Goal: Task Accomplishment & Management: Manage account settings

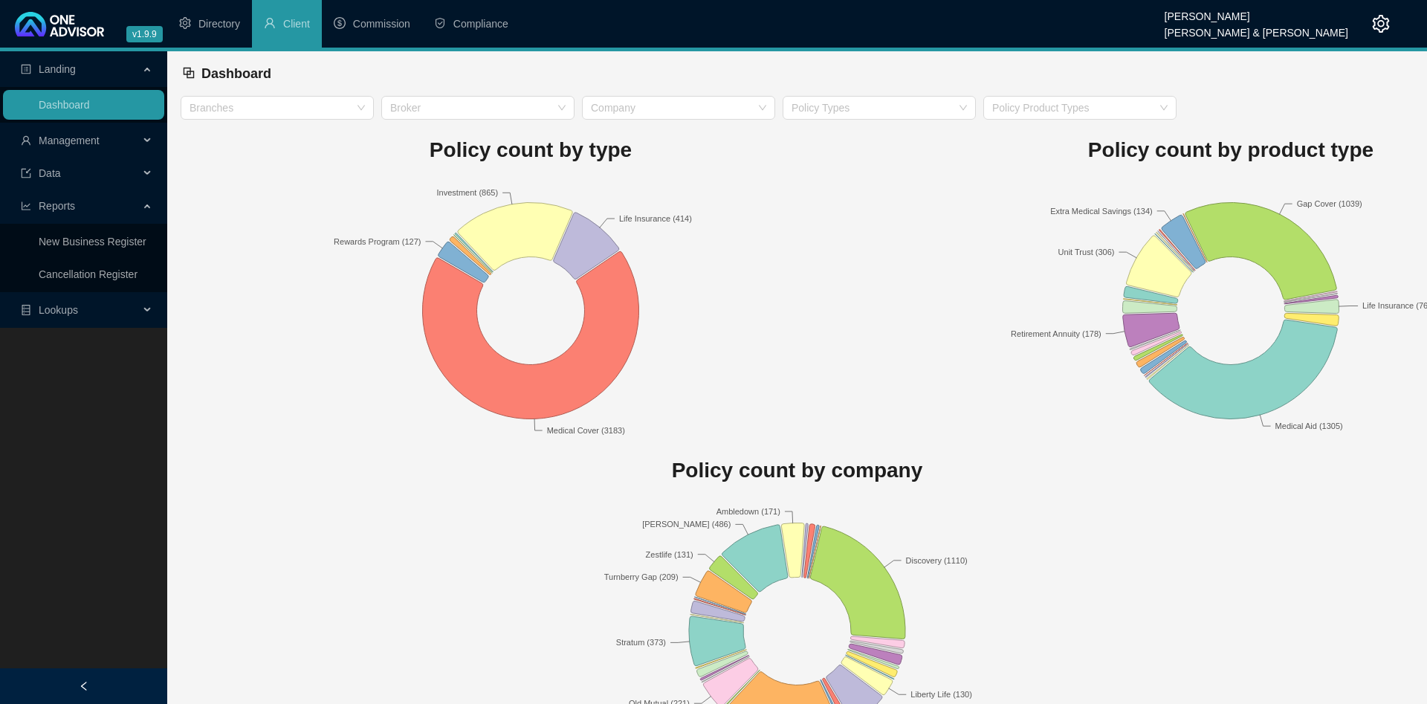
click at [88, 151] on span "Management" at bounding box center [80, 141] width 118 height 30
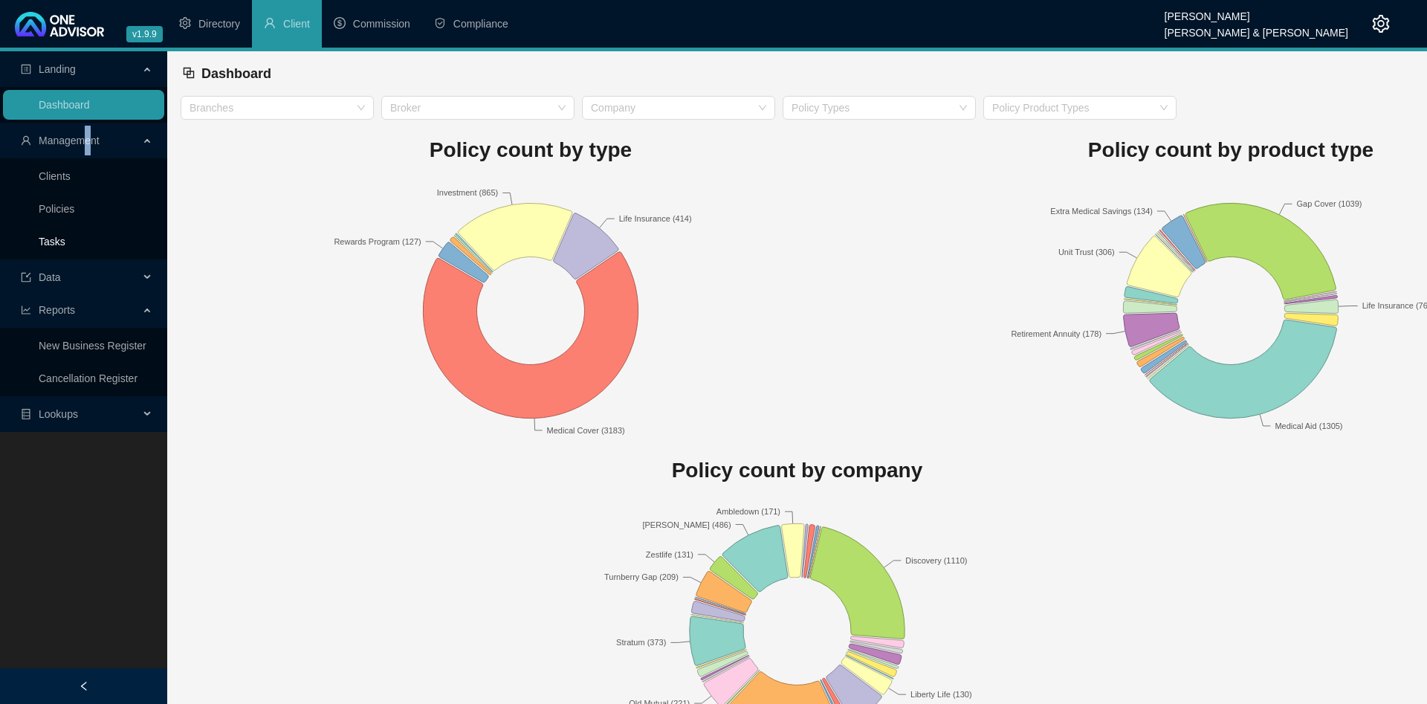
click at [65, 240] on link "Tasks" at bounding box center [52, 242] width 27 height 12
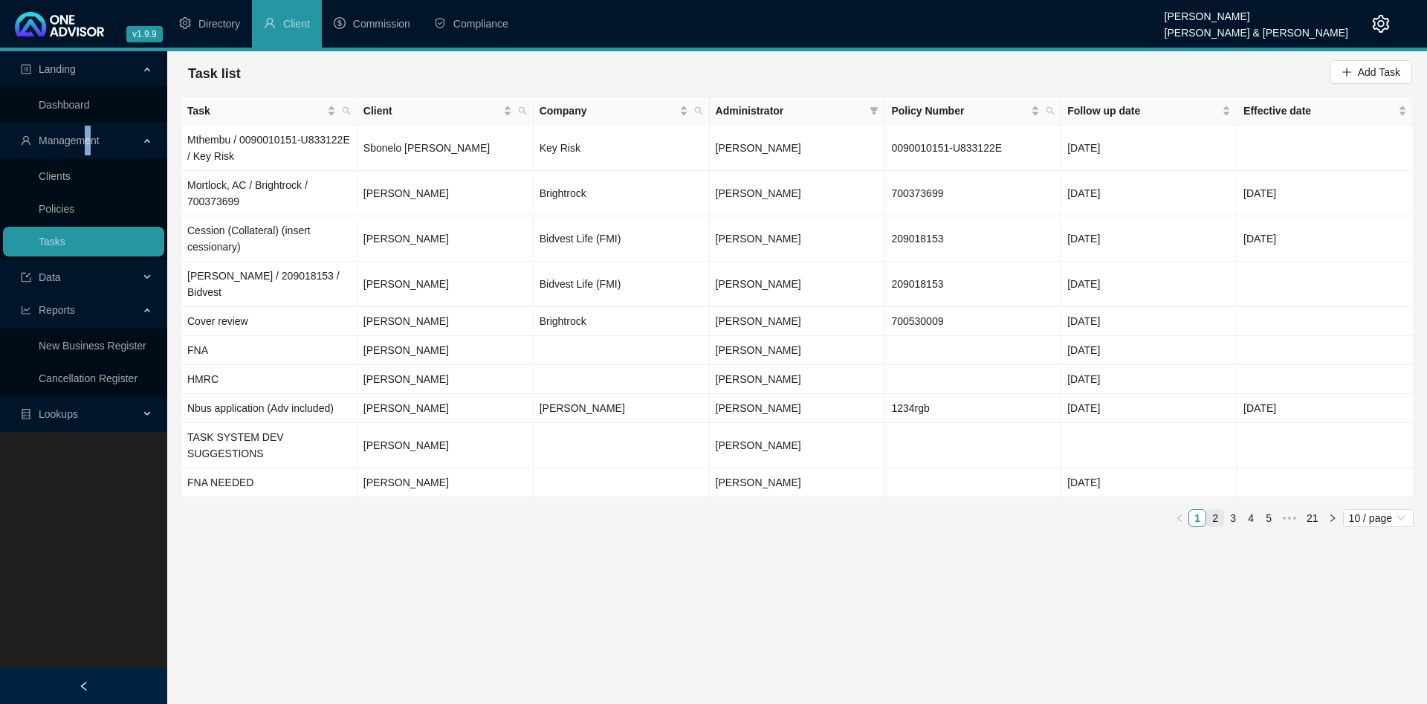
click at [1214, 510] on link "2" at bounding box center [1215, 518] width 16 height 16
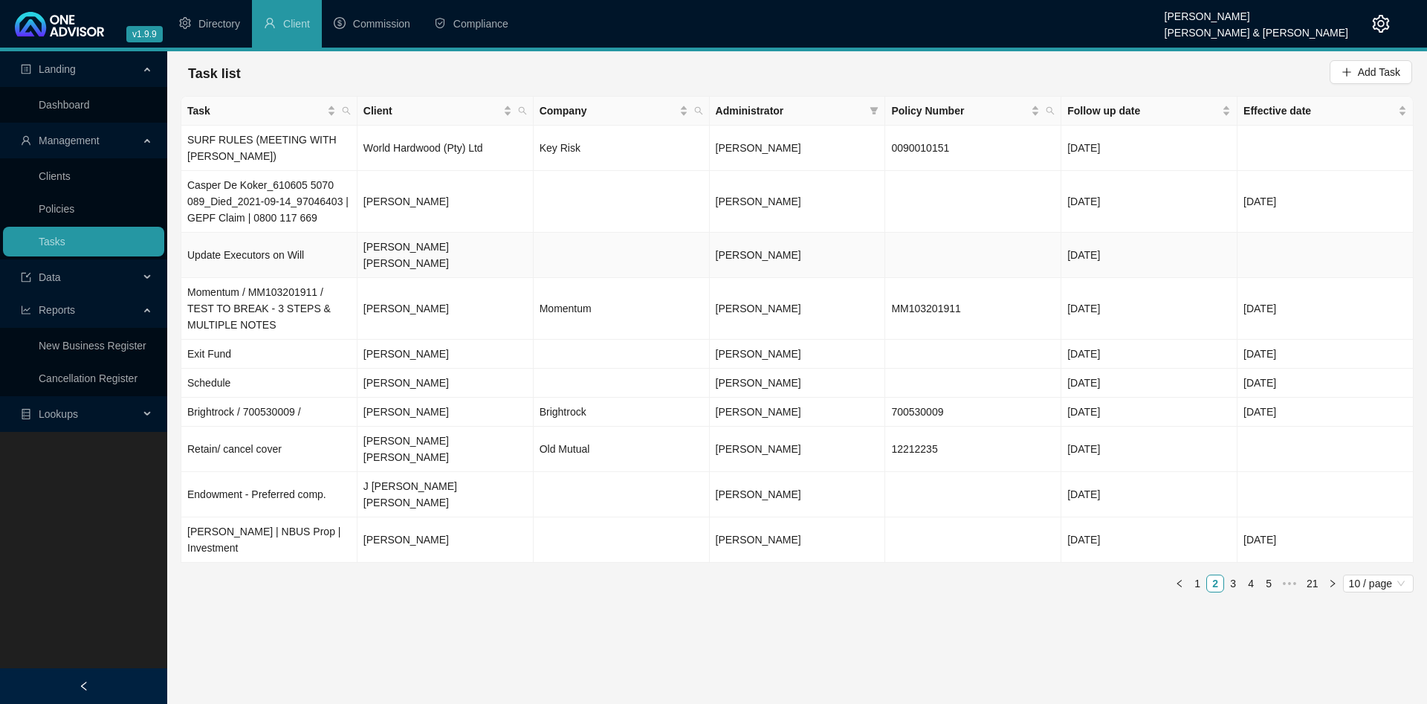
click at [313, 233] on td "Update Executors on Will" at bounding box center [269, 255] width 176 height 45
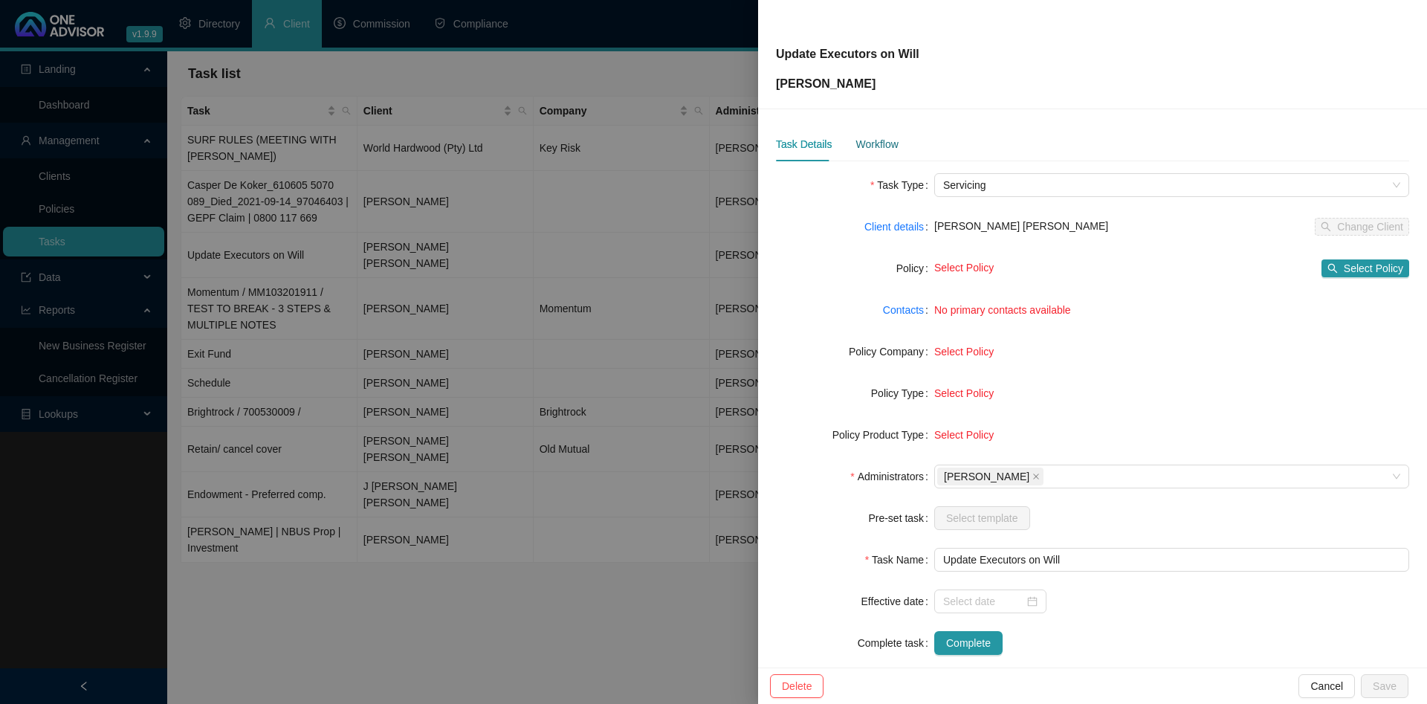
click at [875, 144] on div "Workflow" at bounding box center [876, 144] width 42 height 16
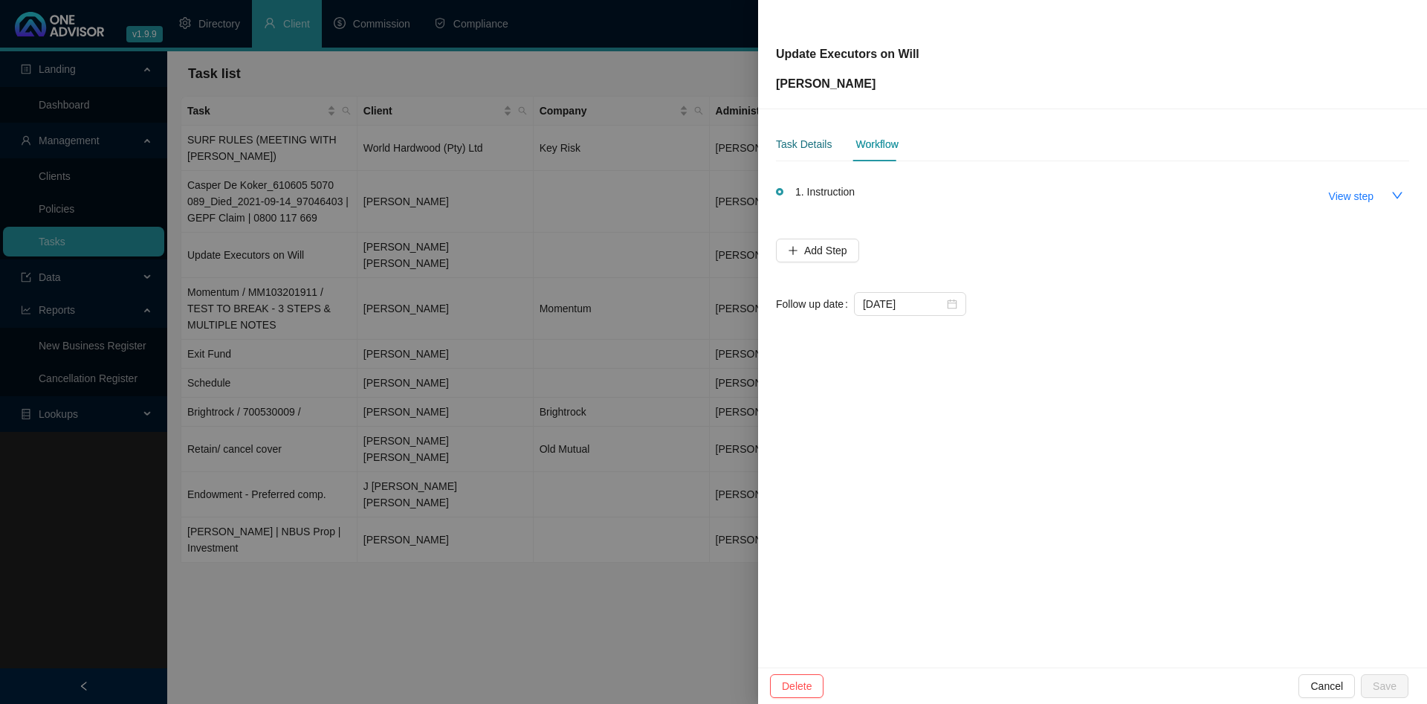
click at [807, 146] on div "Task Details" at bounding box center [804, 144] width 56 height 16
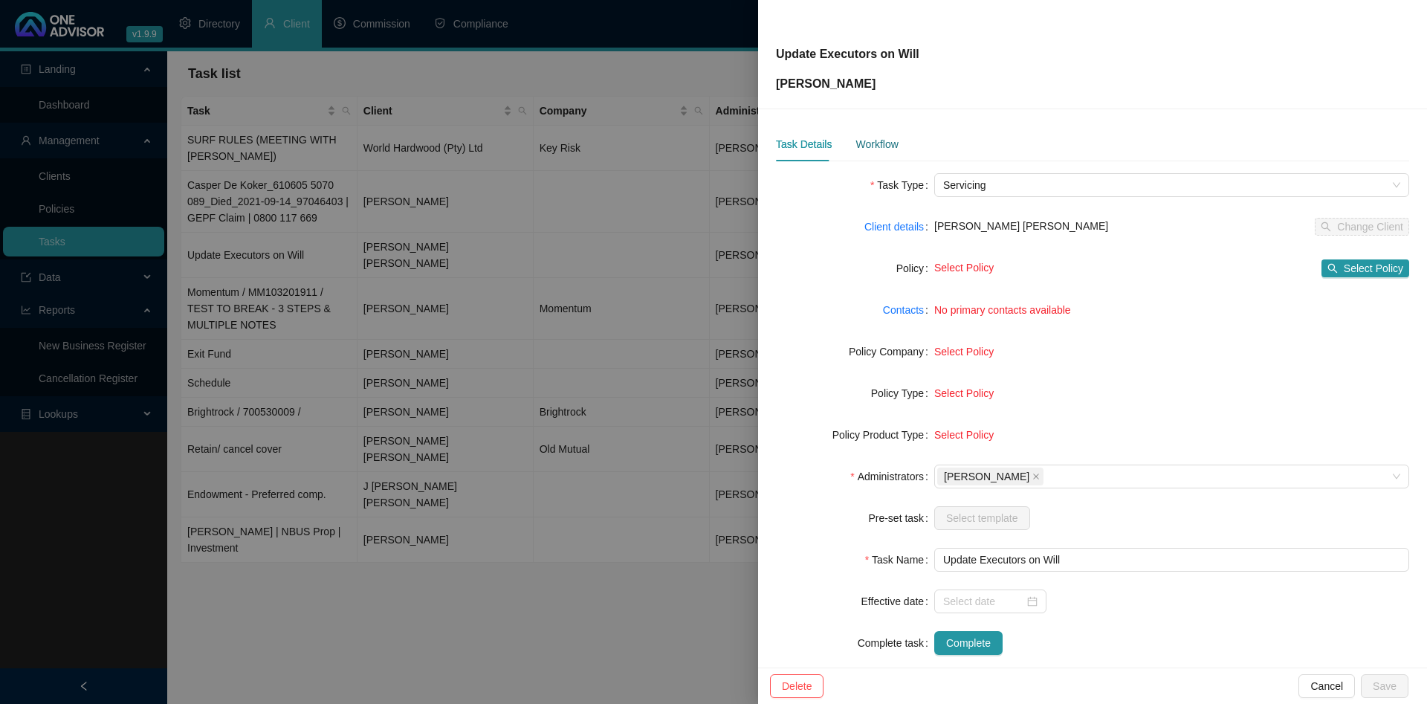
click at [881, 136] on div "Workflow" at bounding box center [876, 144] width 42 height 16
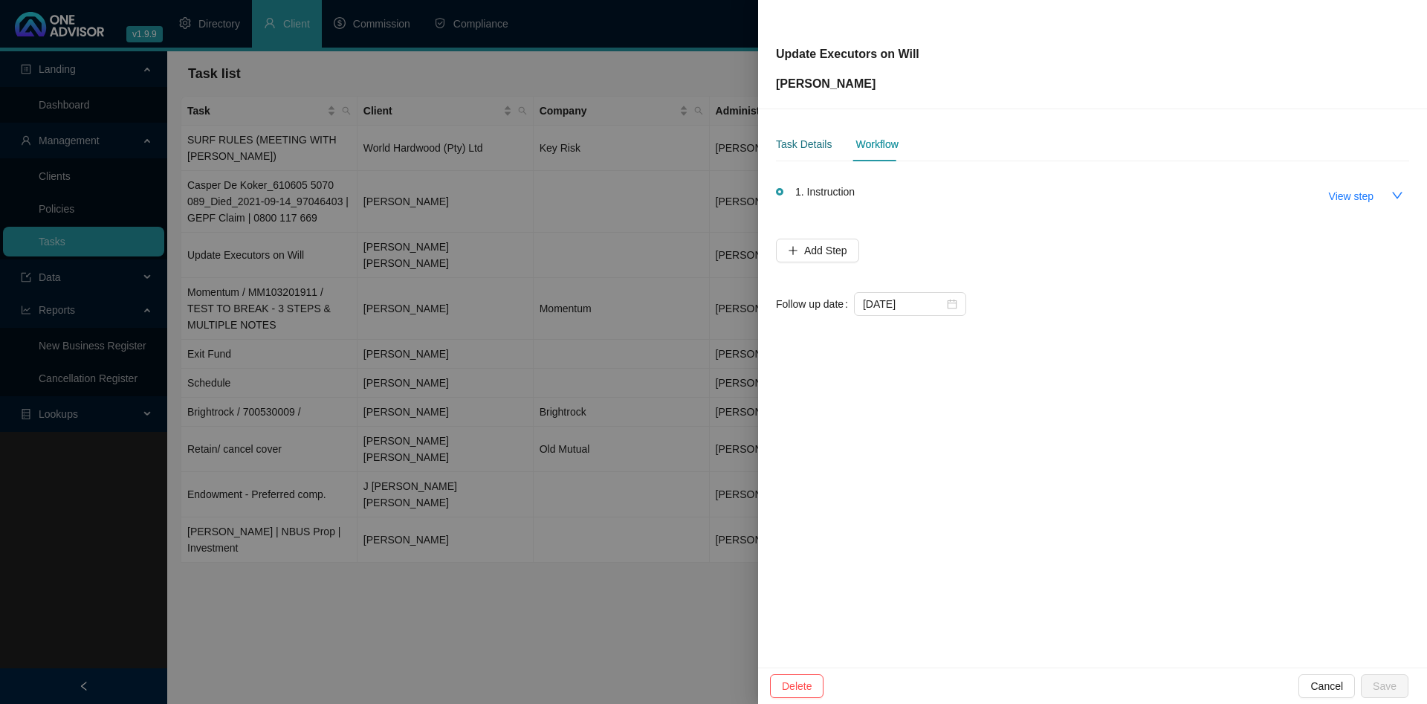
click at [805, 137] on div "Task Details" at bounding box center [804, 144] width 56 height 16
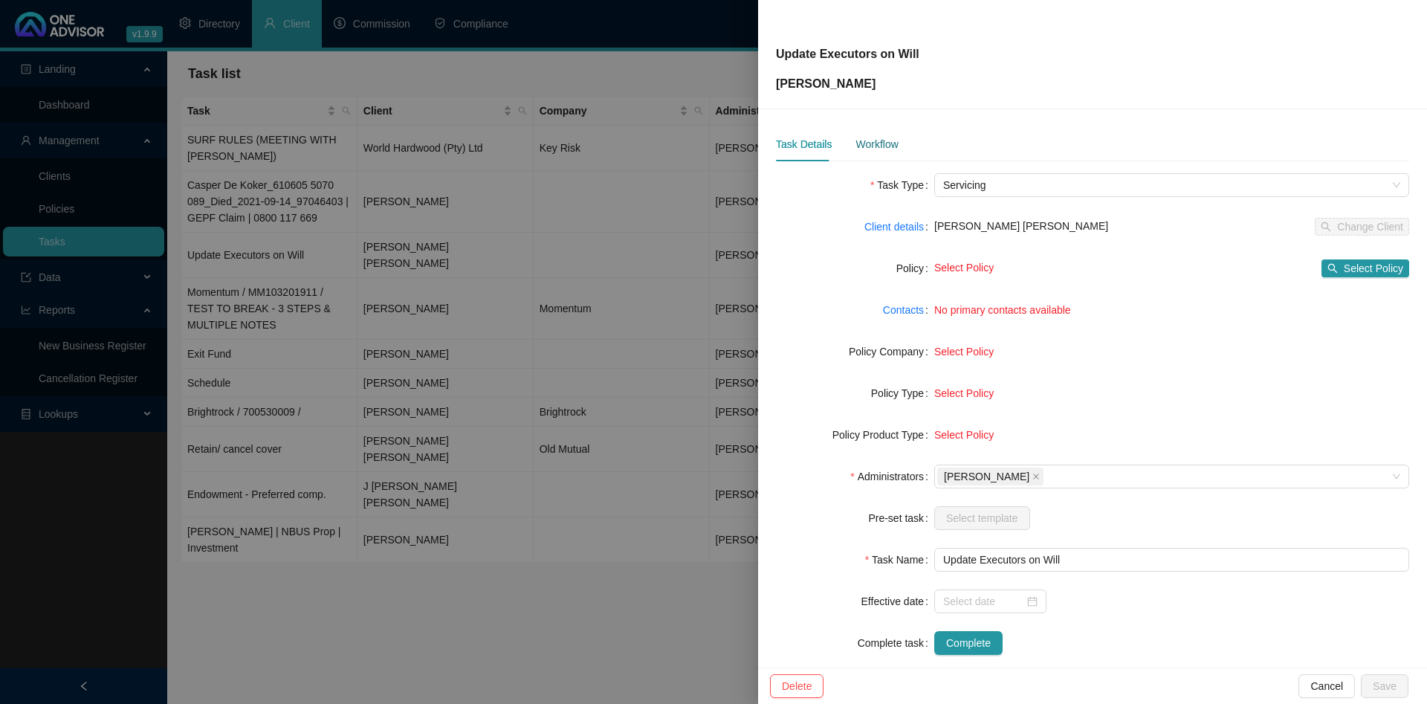
click at [895, 149] on div "Workflow" at bounding box center [876, 144] width 42 height 16
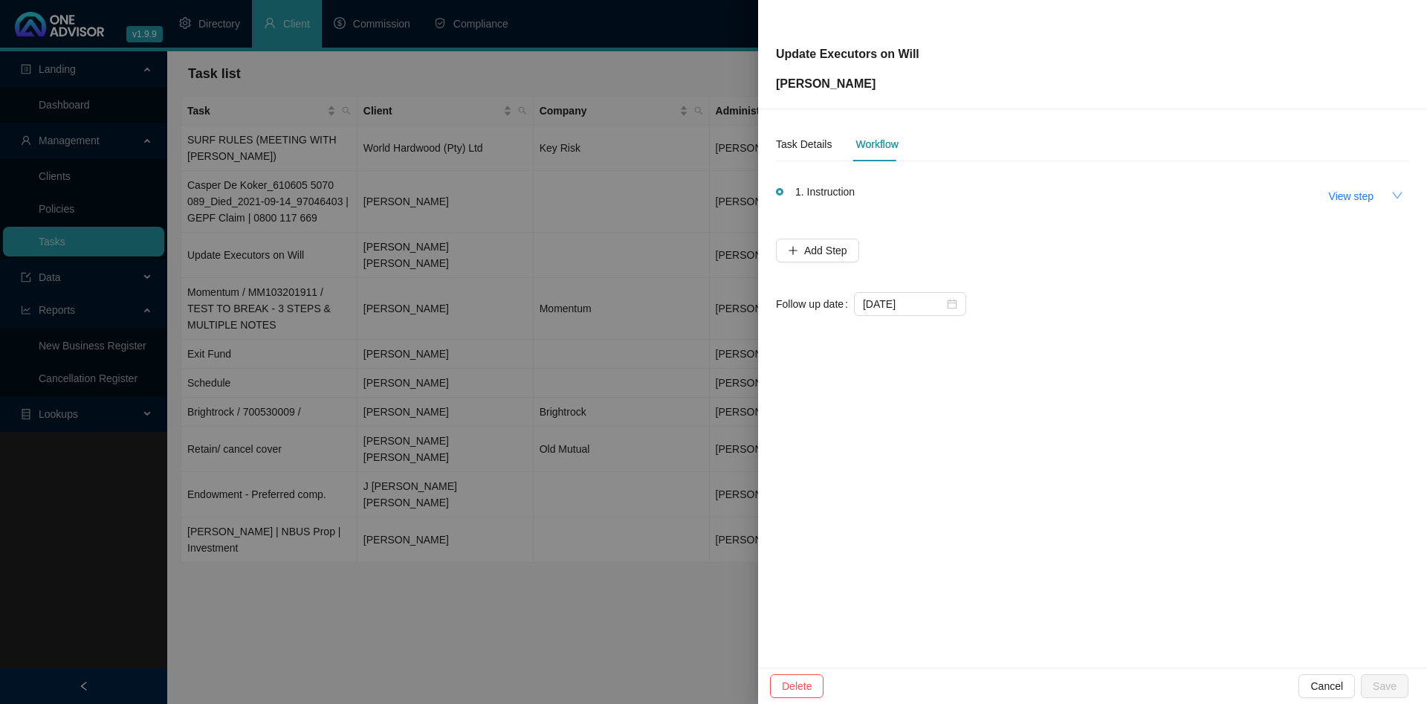
click at [1394, 196] on icon "down" at bounding box center [1397, 196] width 12 height 12
click at [429, 196] on div at bounding box center [713, 352] width 1427 height 704
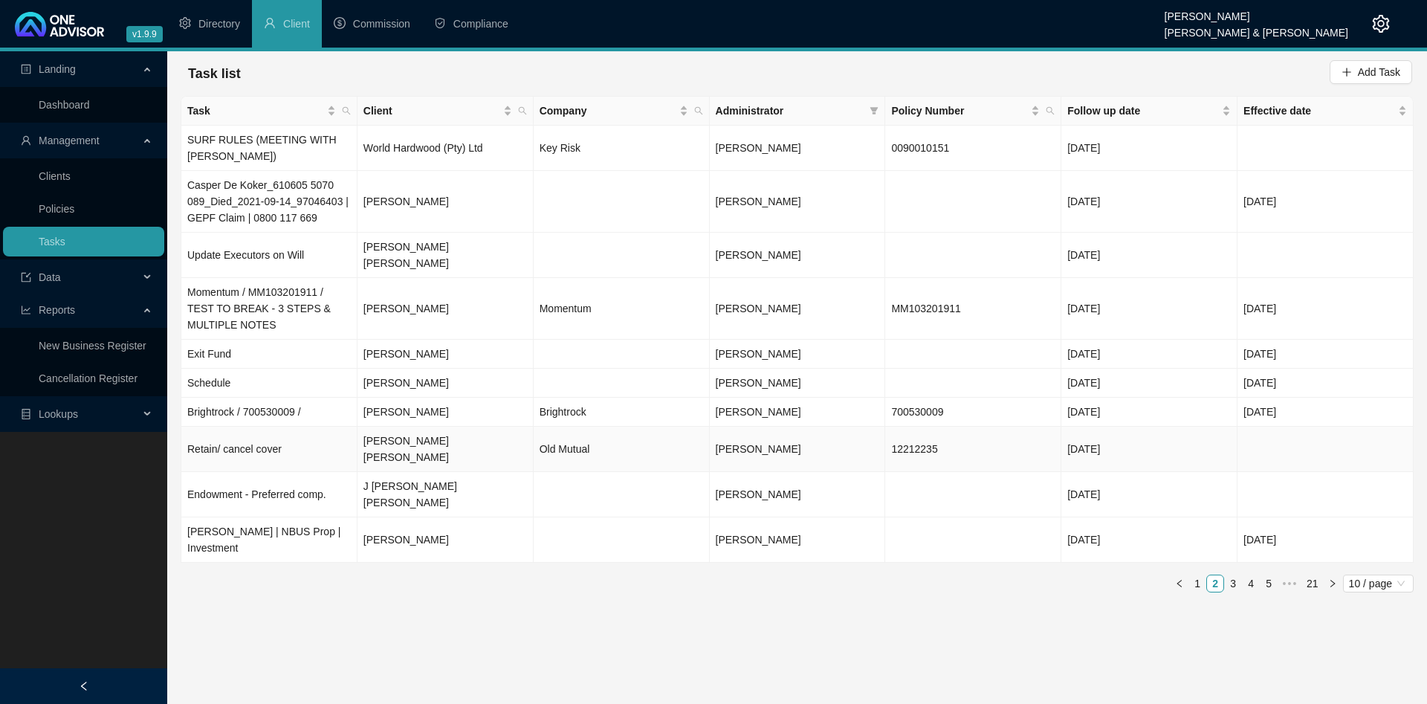
click at [314, 427] on td "Retain/ cancel cover" at bounding box center [269, 449] width 176 height 45
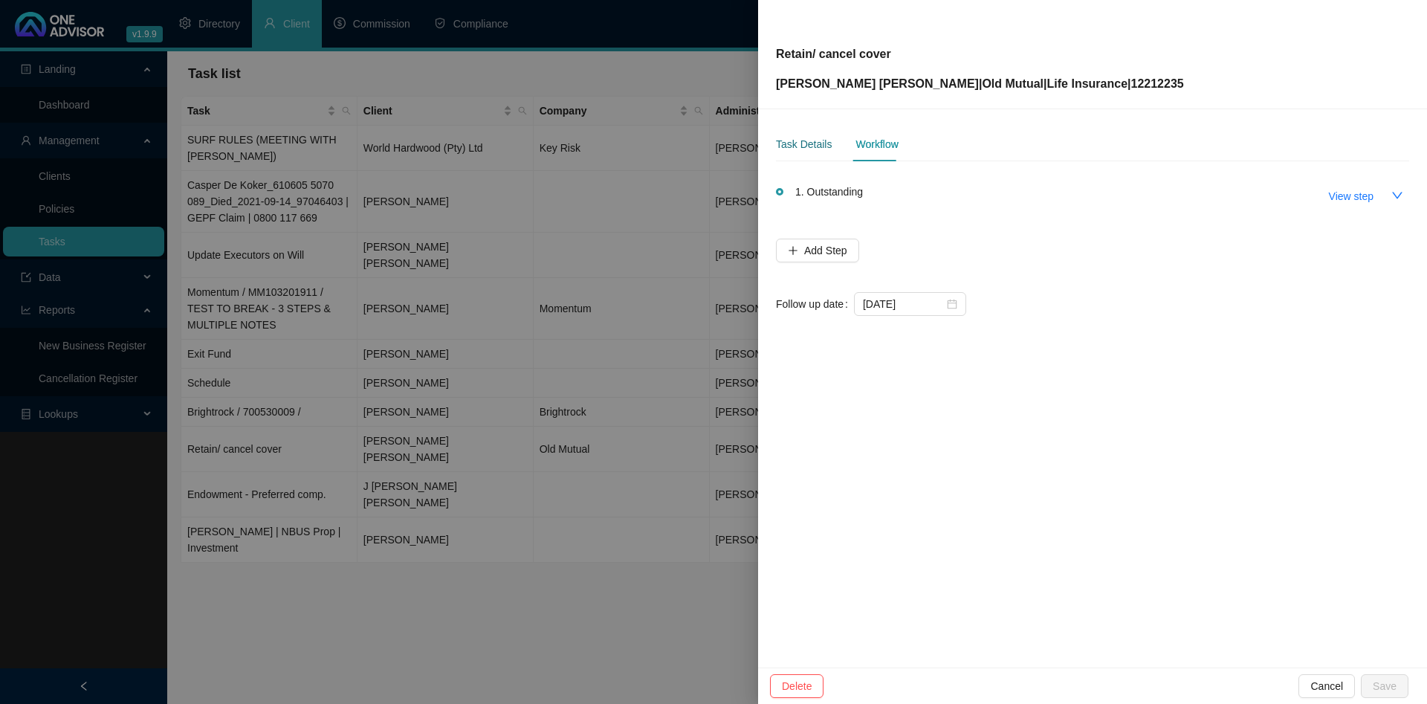
click at [797, 141] on div "Task Details" at bounding box center [804, 144] width 56 height 16
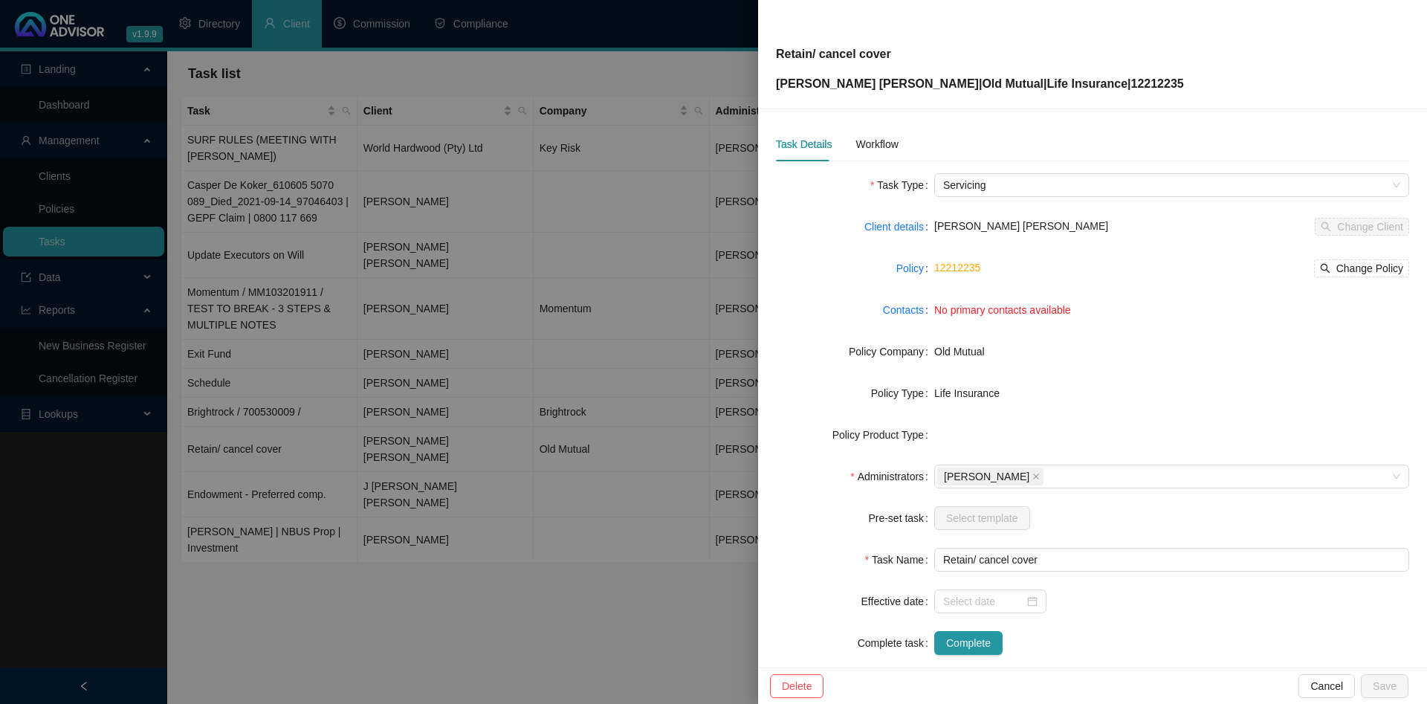
click at [571, 267] on div at bounding box center [713, 352] width 1427 height 704
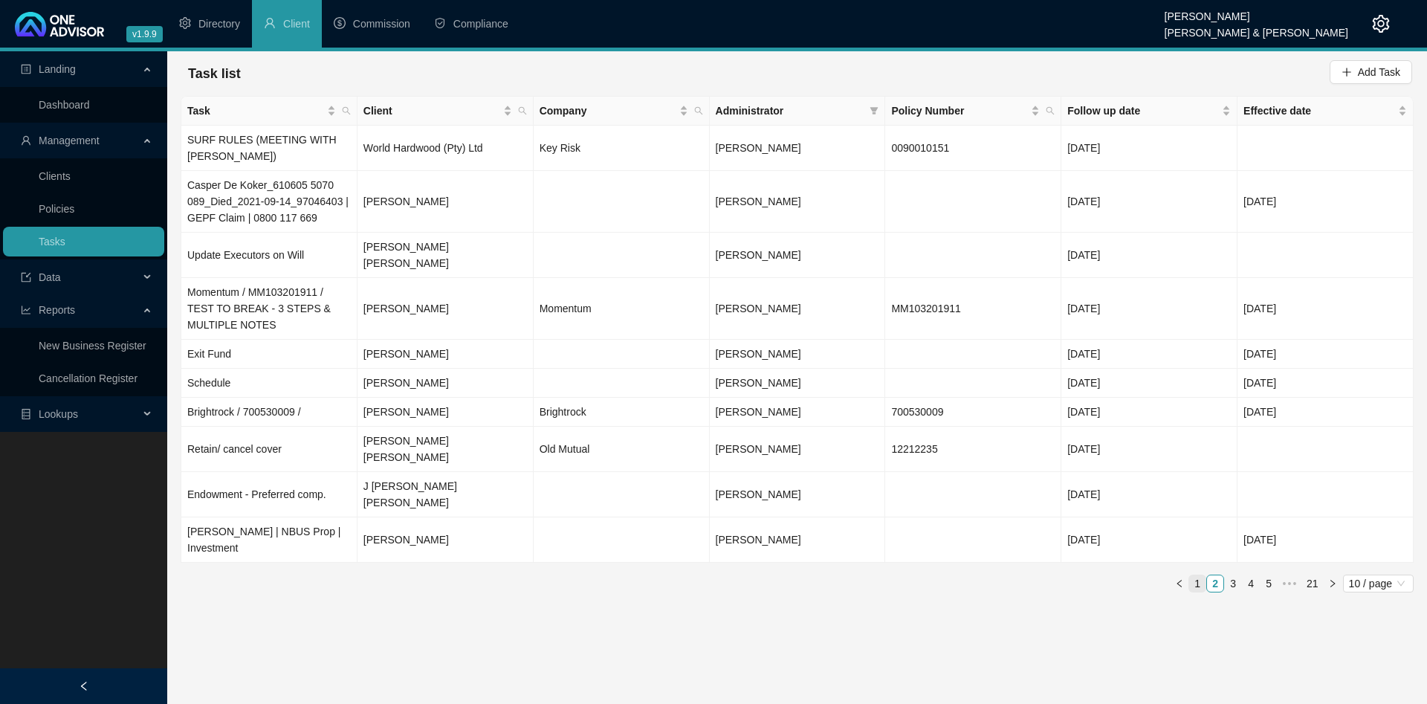
click at [1197, 575] on link "1" at bounding box center [1197, 583] width 16 height 16
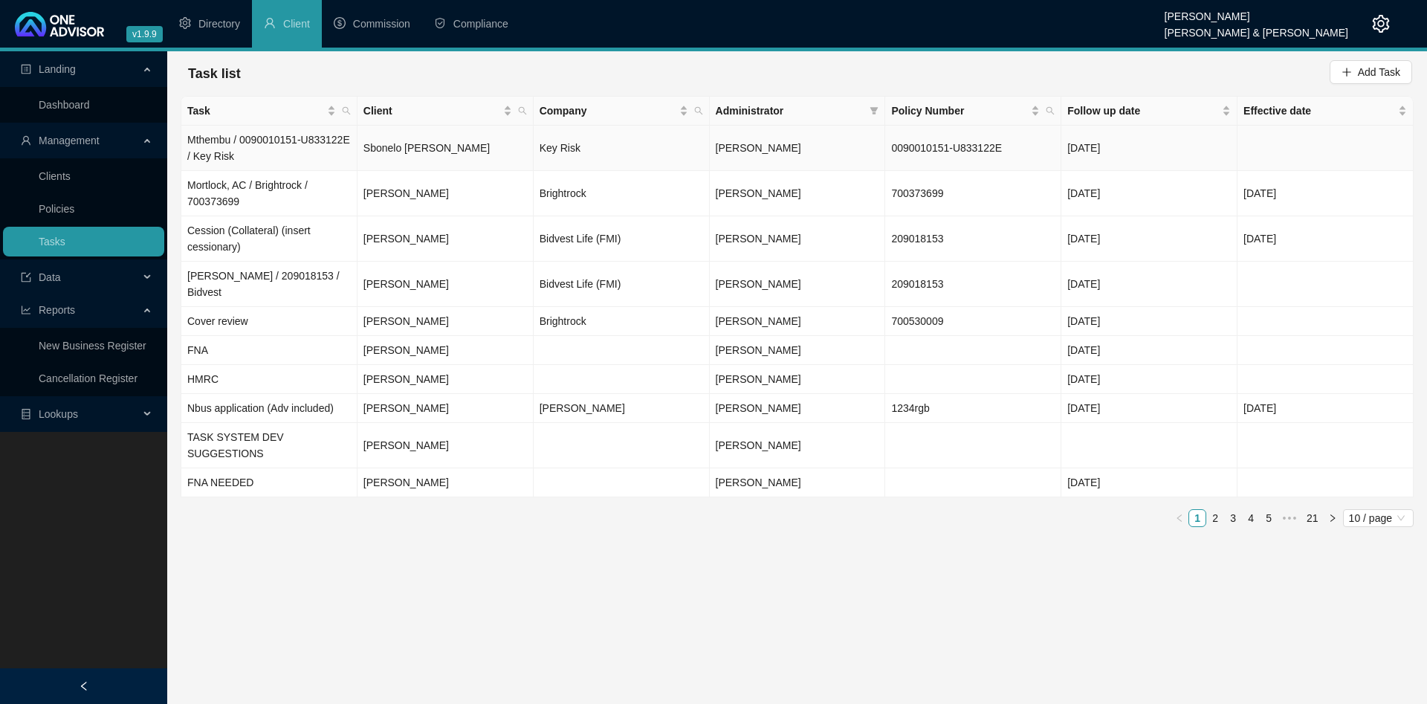
click at [282, 160] on td "Mthembu / 0090010151-U833122E / Key Risk" at bounding box center [269, 148] width 176 height 45
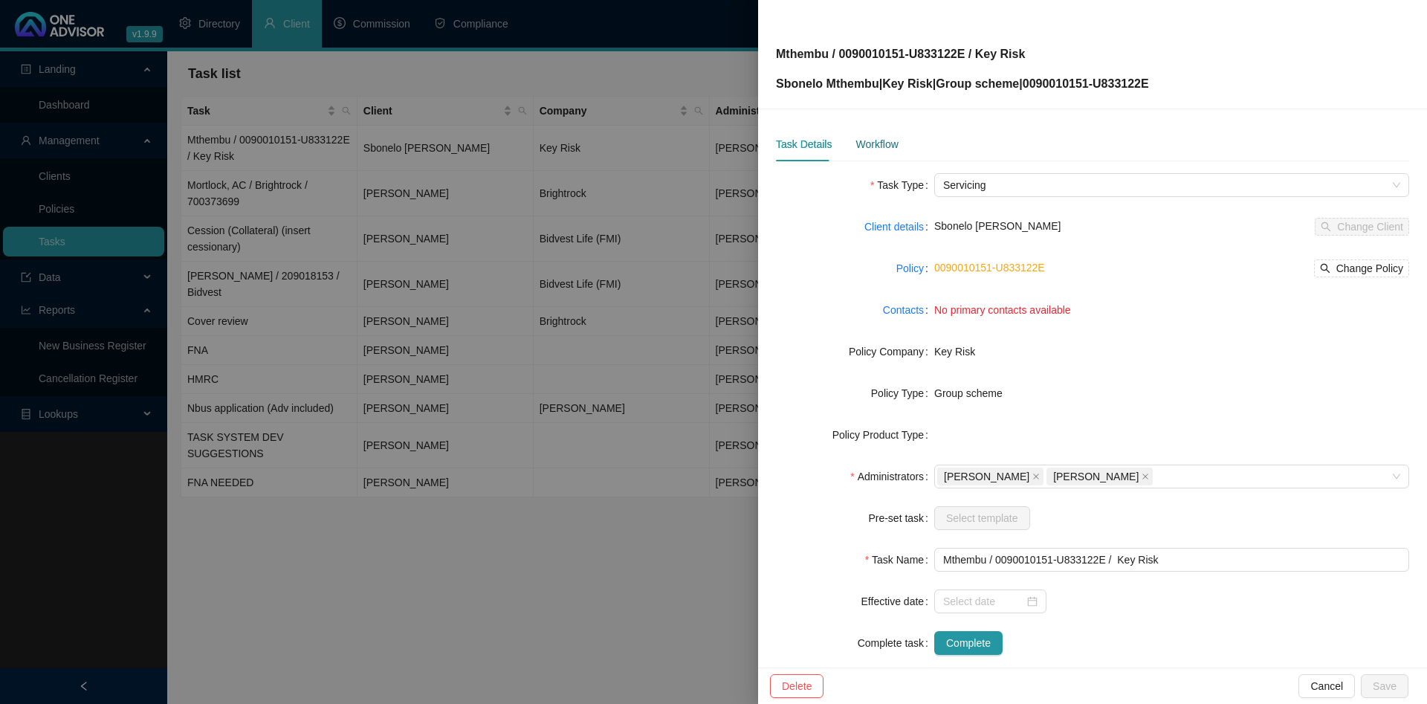
click at [873, 146] on div "Workflow" at bounding box center [876, 144] width 42 height 16
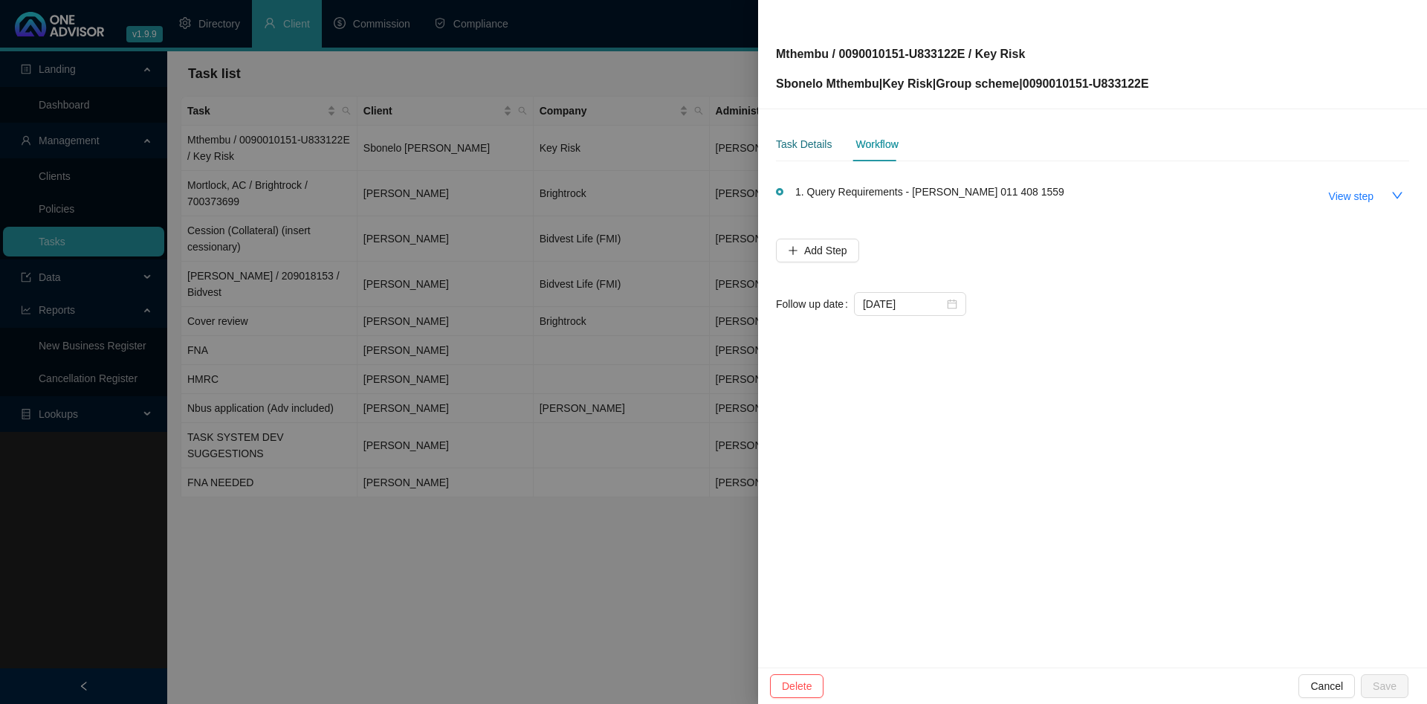
click at [790, 146] on div "Task Details" at bounding box center [804, 144] width 56 height 16
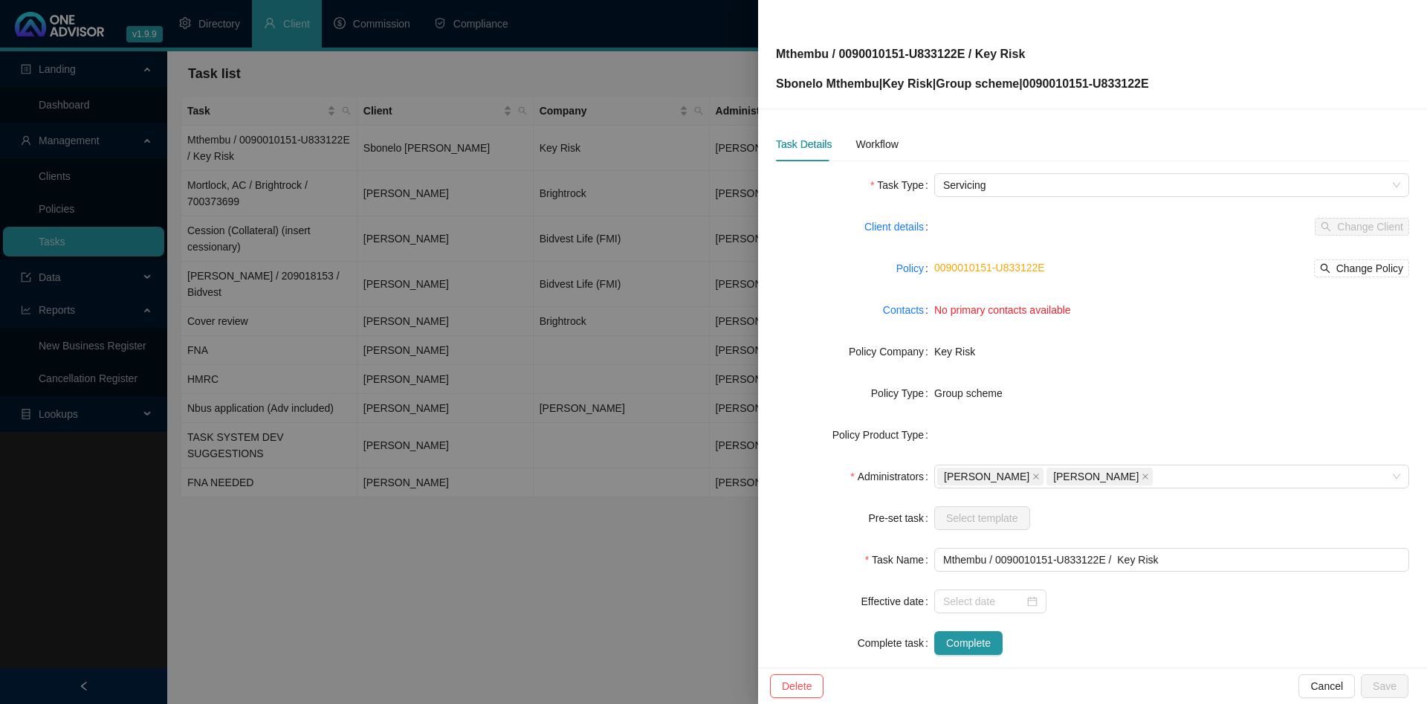
click at [446, 291] on div at bounding box center [713, 352] width 1427 height 704
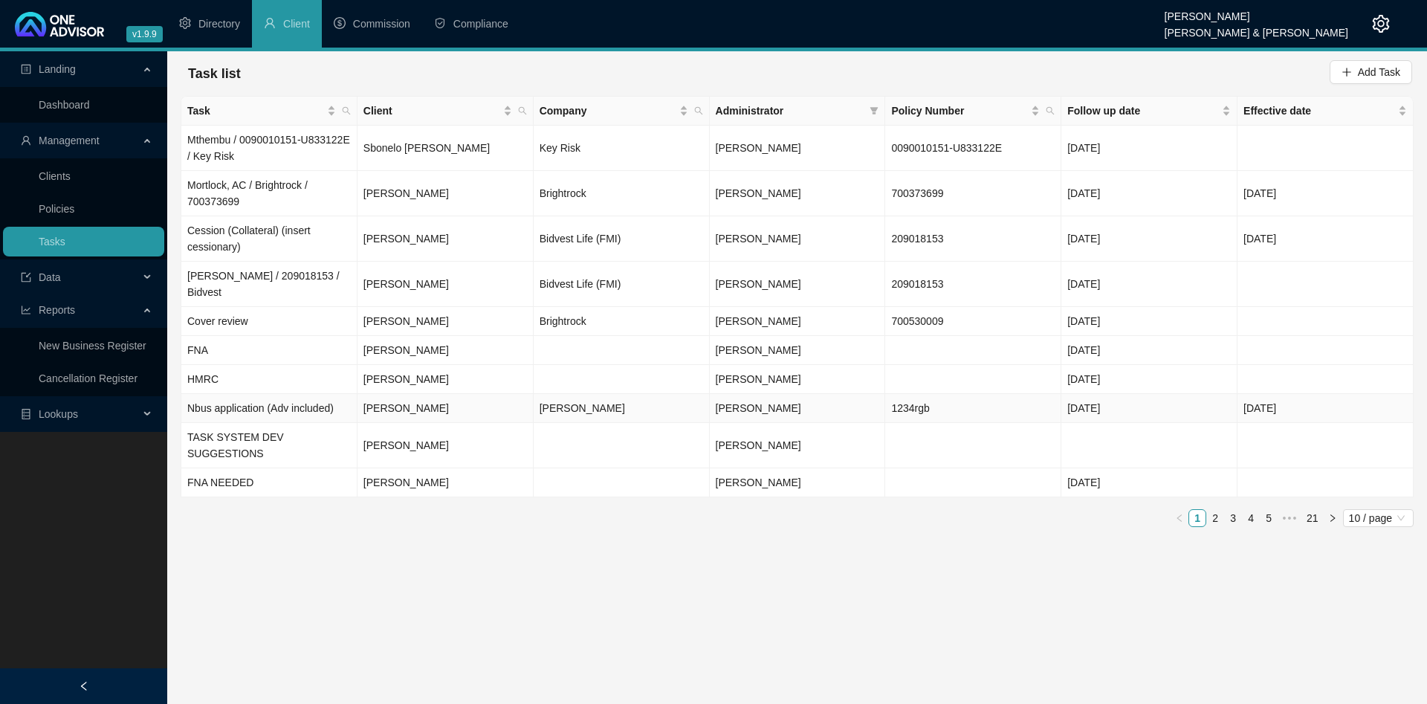
click at [297, 394] on td "Nbus application (Adv included)" at bounding box center [269, 408] width 176 height 29
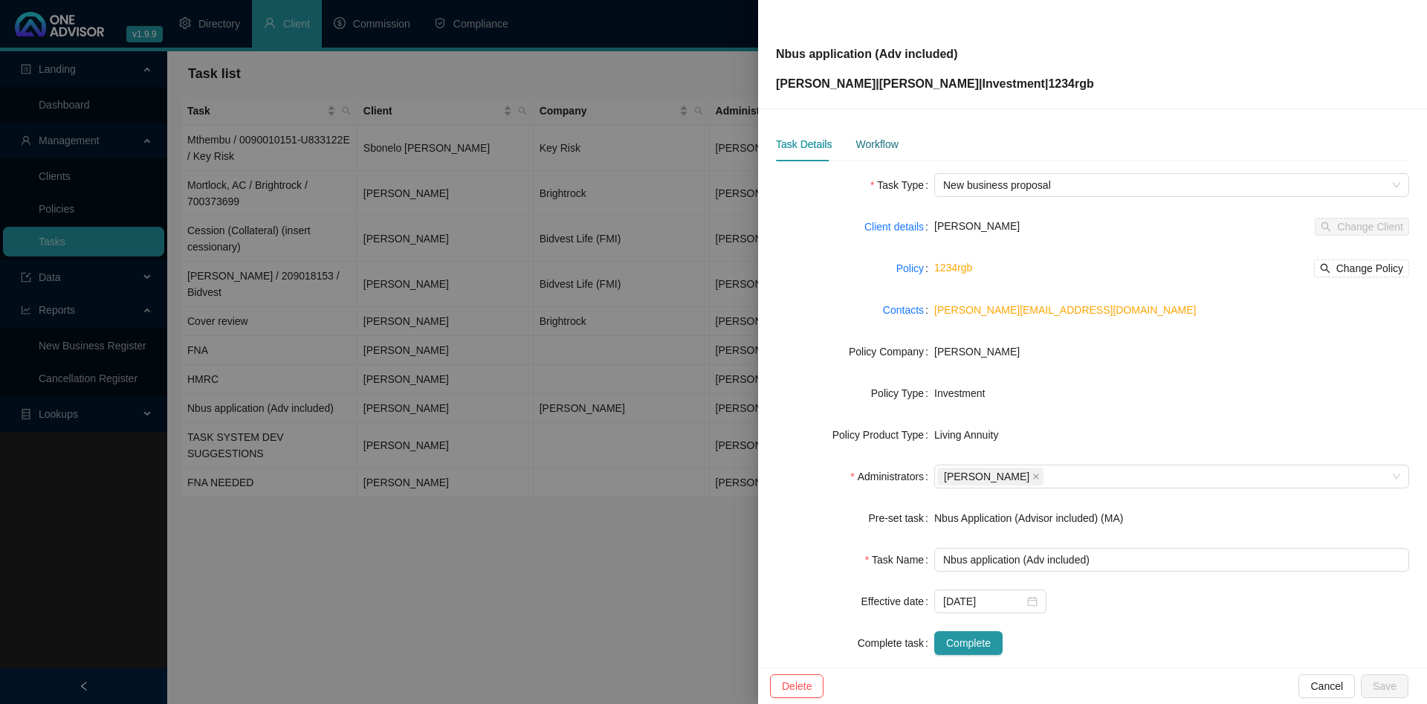
click at [881, 141] on div "Workflow" at bounding box center [876, 144] width 42 height 16
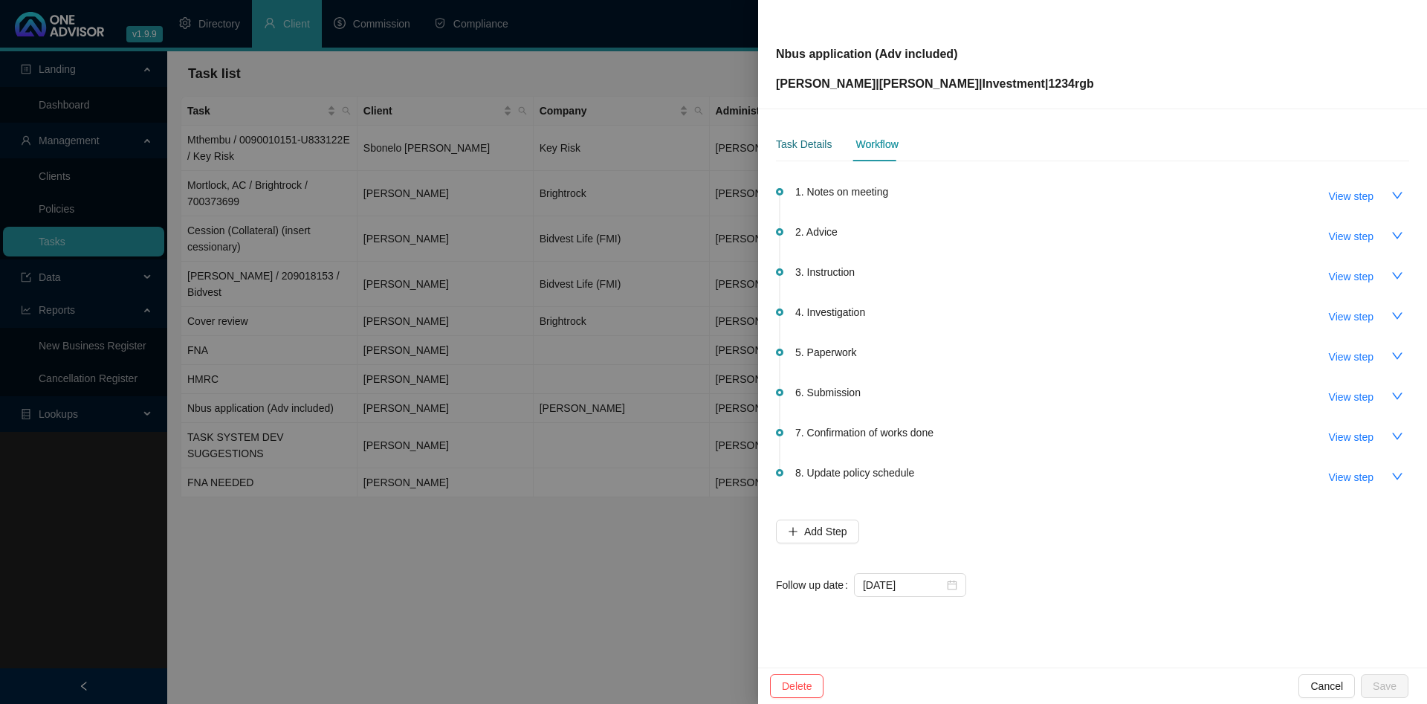
click at [798, 140] on div "Task Details" at bounding box center [804, 144] width 56 height 16
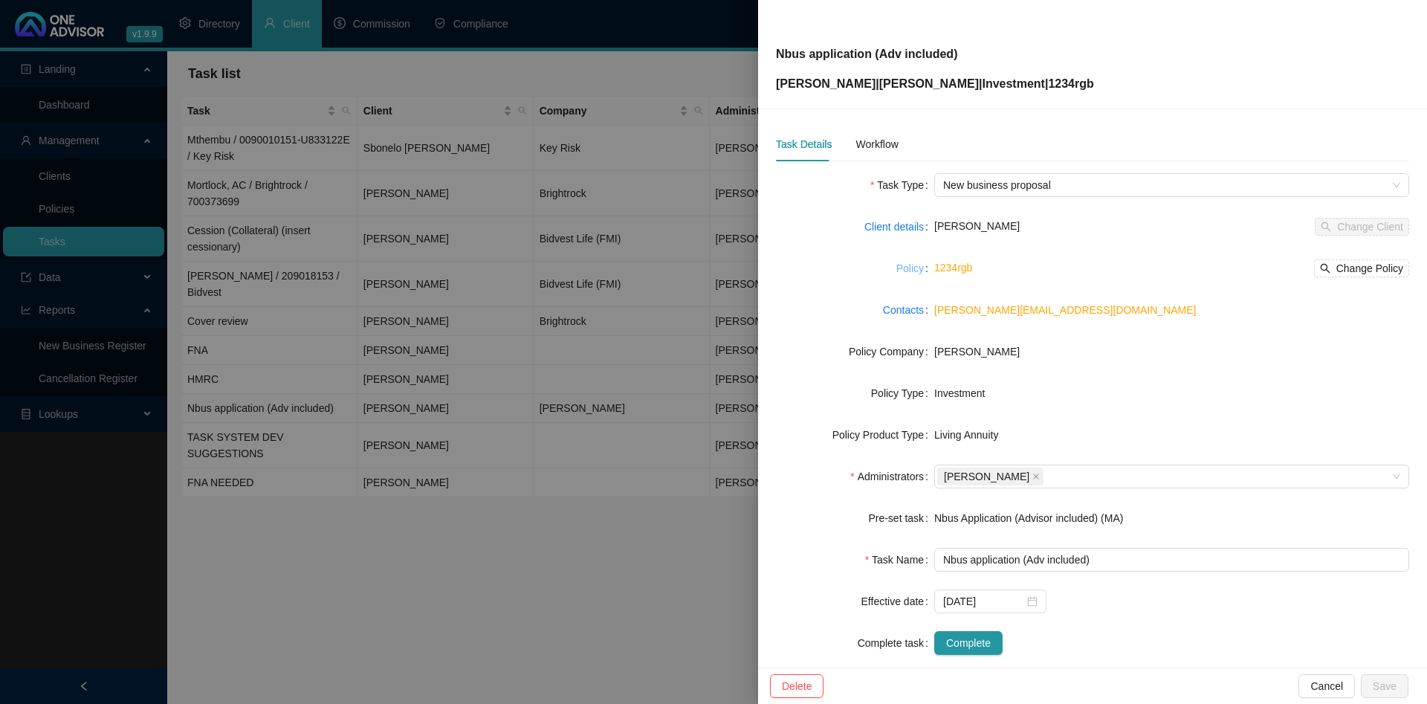
click at [916, 273] on link "Policy" at bounding box center [909, 268] width 27 height 16
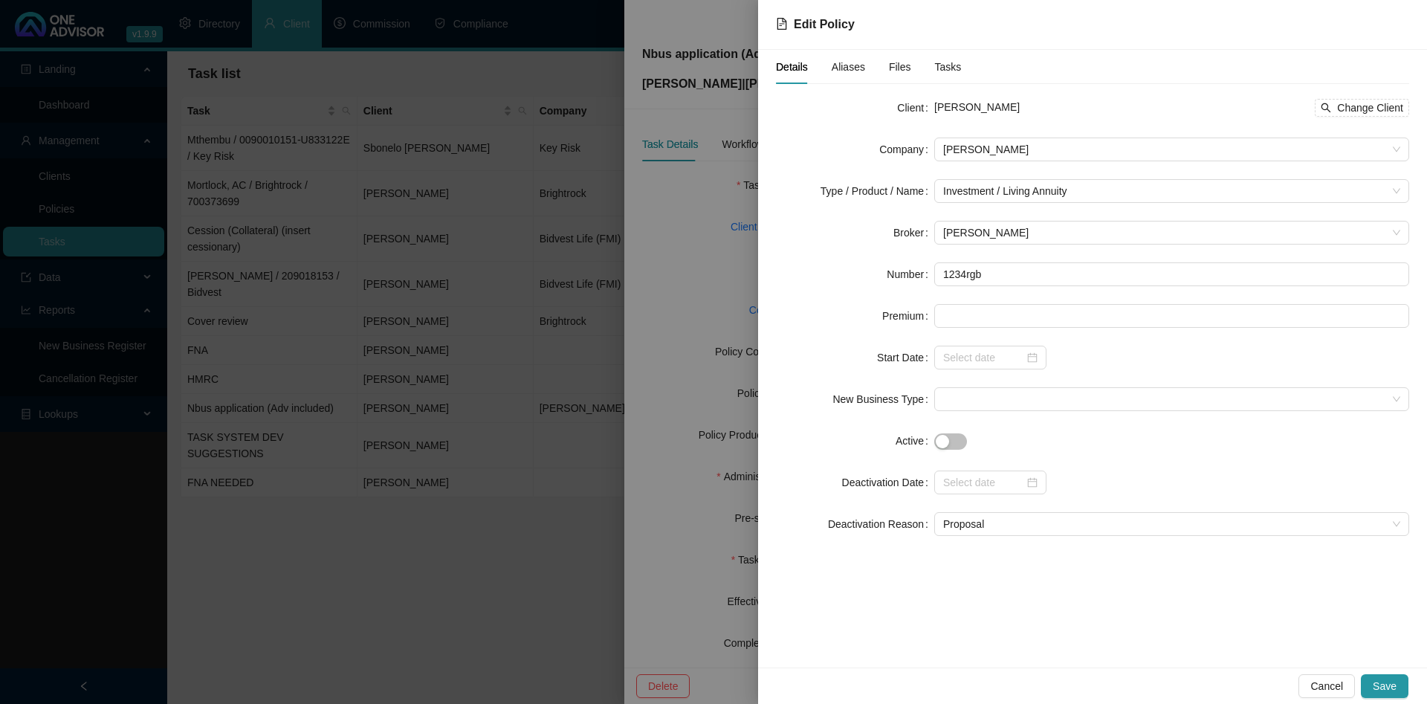
click at [703, 224] on div at bounding box center [713, 352] width 1427 height 704
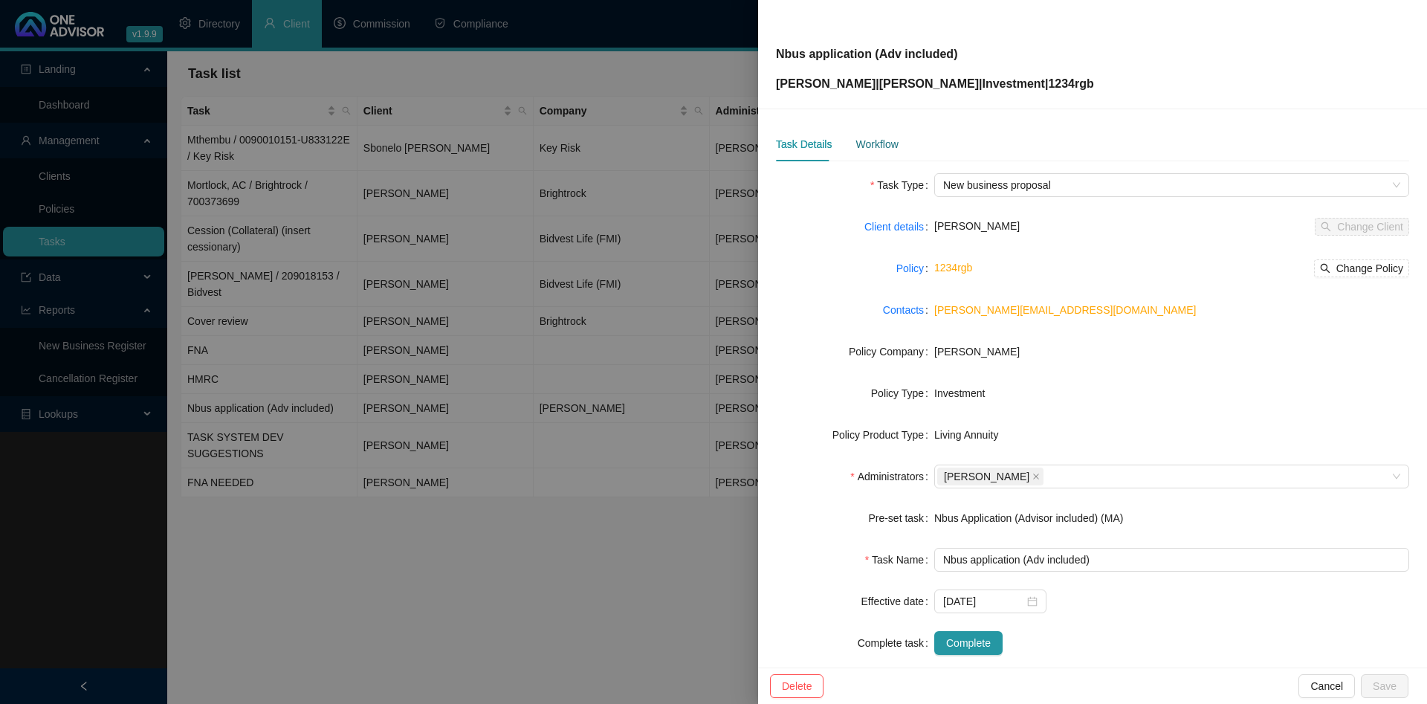
click at [872, 143] on div "Workflow" at bounding box center [876, 144] width 42 height 16
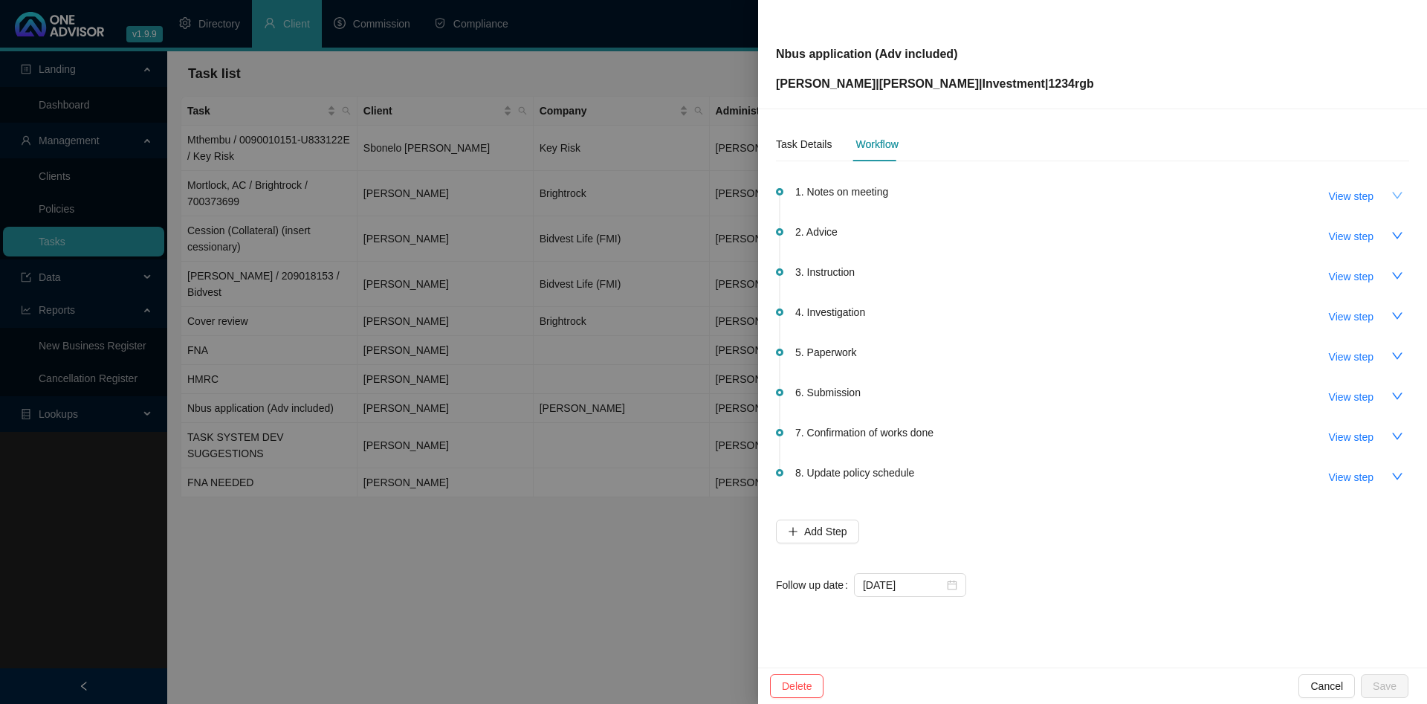
click at [1397, 191] on icon "down" at bounding box center [1397, 196] width 12 height 12
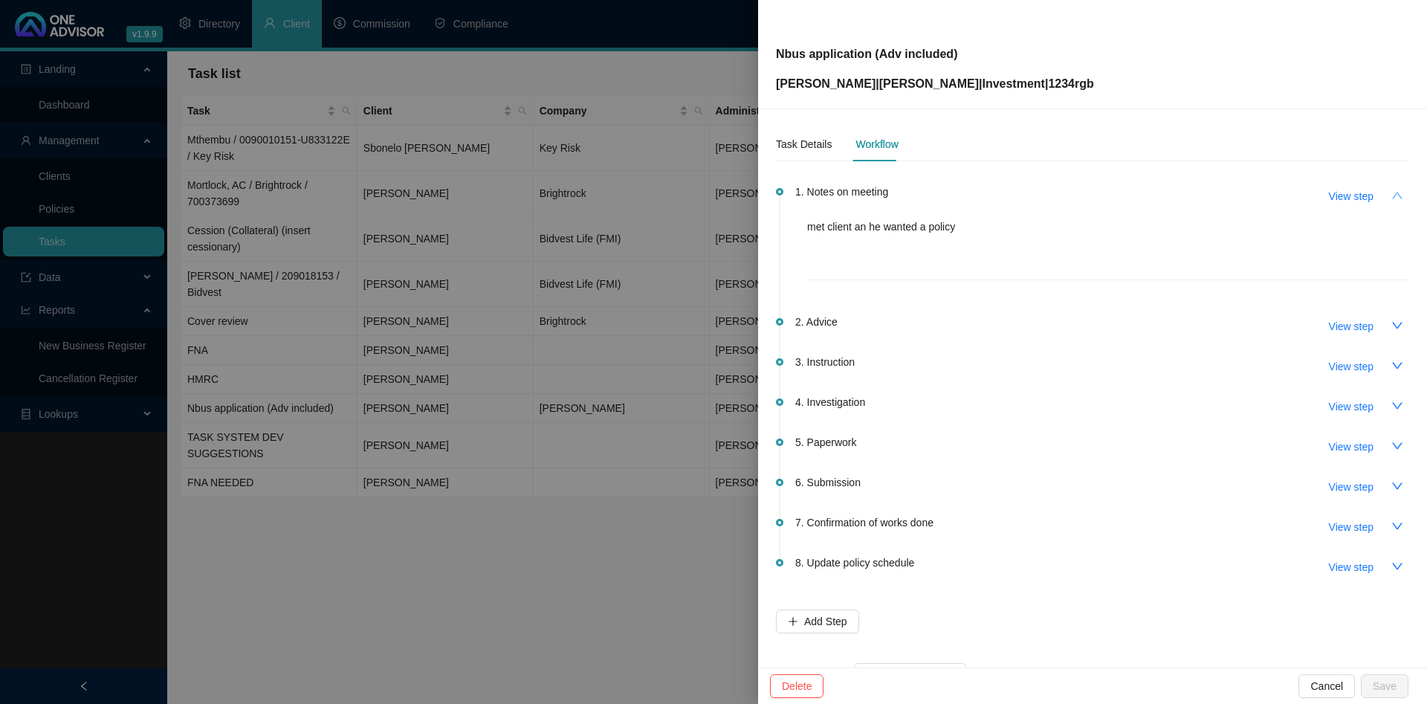
click at [1397, 191] on icon "up" at bounding box center [1397, 196] width 12 height 12
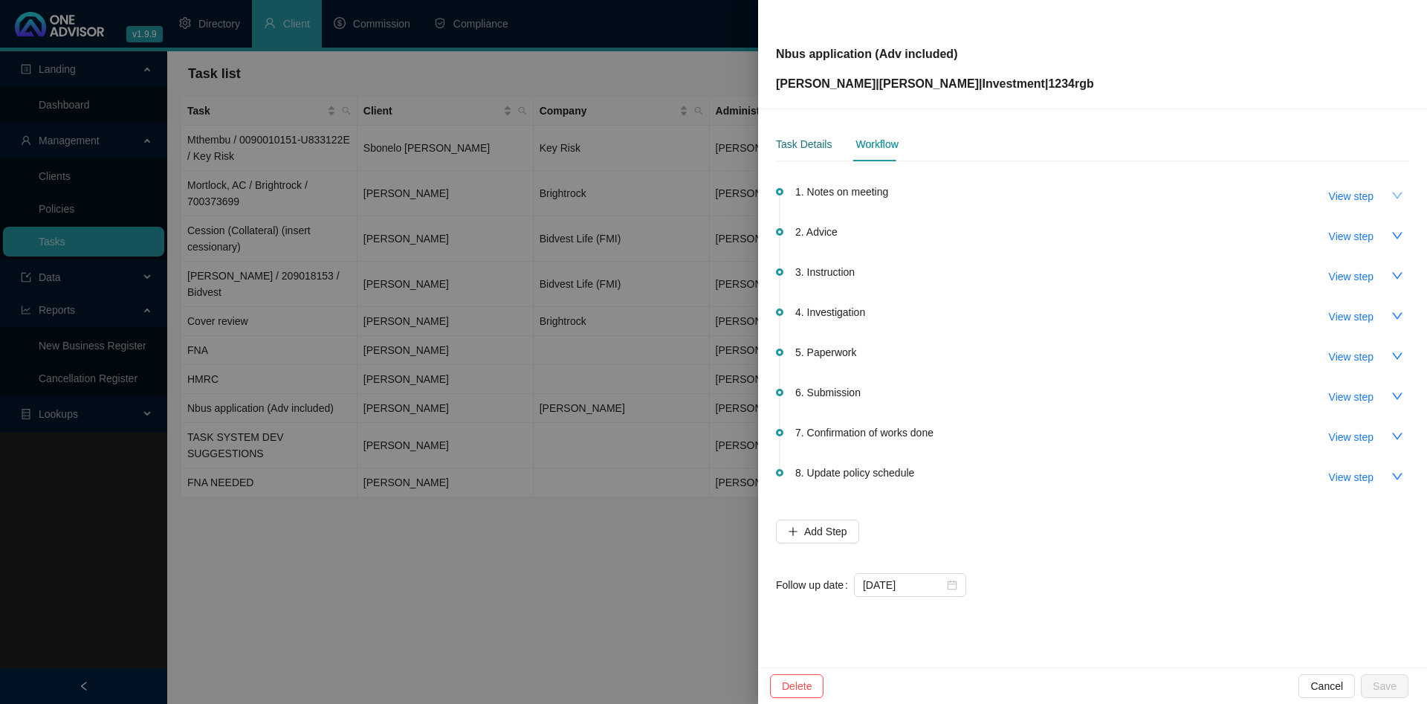
click at [815, 137] on div "Task Details" at bounding box center [804, 144] width 56 height 16
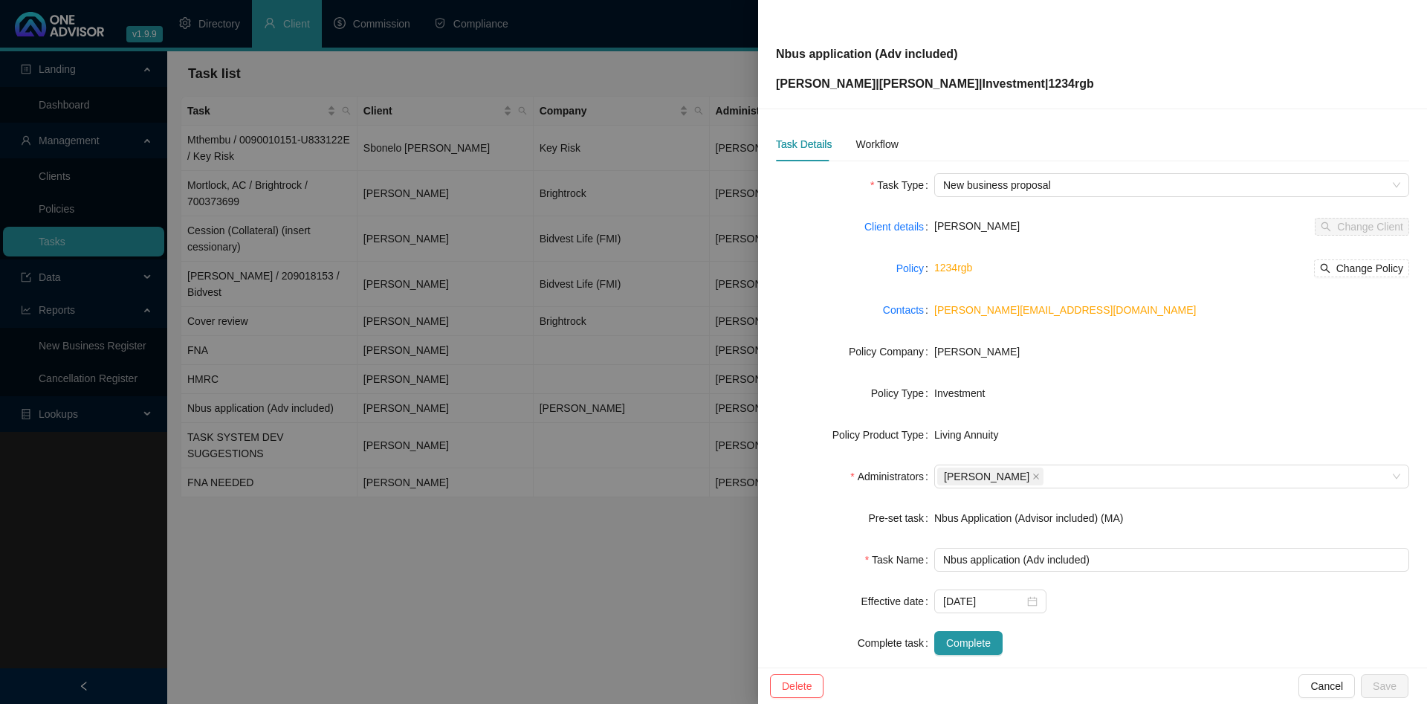
scroll to position [23, 0]
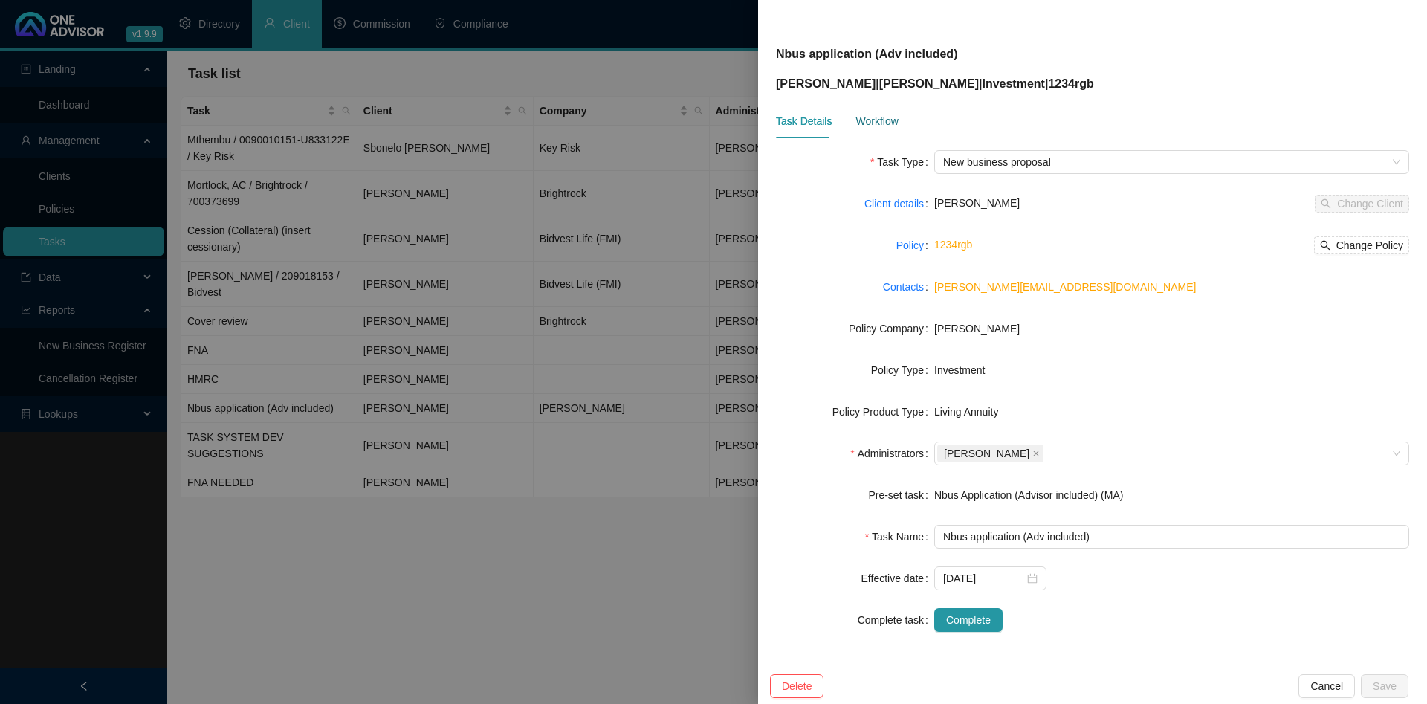
click at [883, 126] on div "Workflow" at bounding box center [876, 121] width 42 height 16
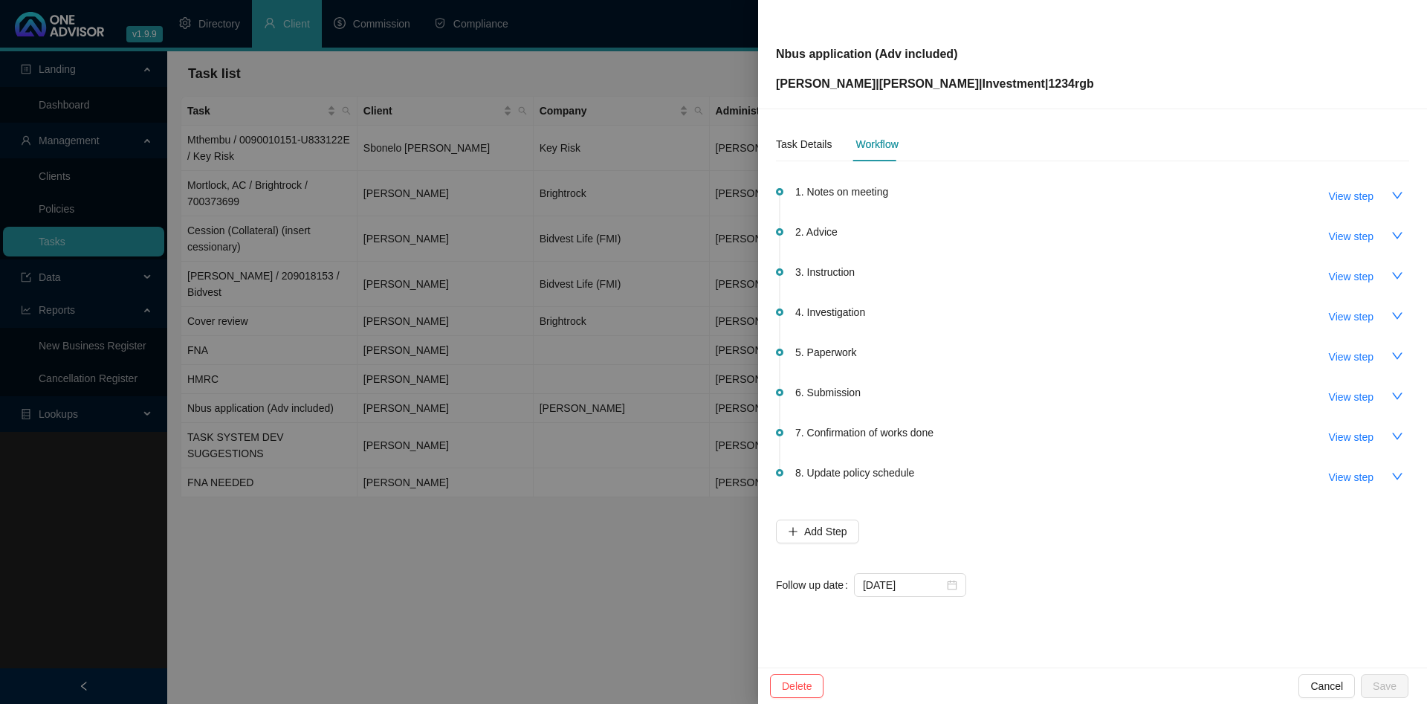
click at [796, 122] on div "Task Details Workflow 1. Notes on meeting View step 2. Advice View step 3. Inst…" at bounding box center [1092, 388] width 669 height 558
click at [803, 146] on div "Task Details" at bounding box center [804, 144] width 56 height 16
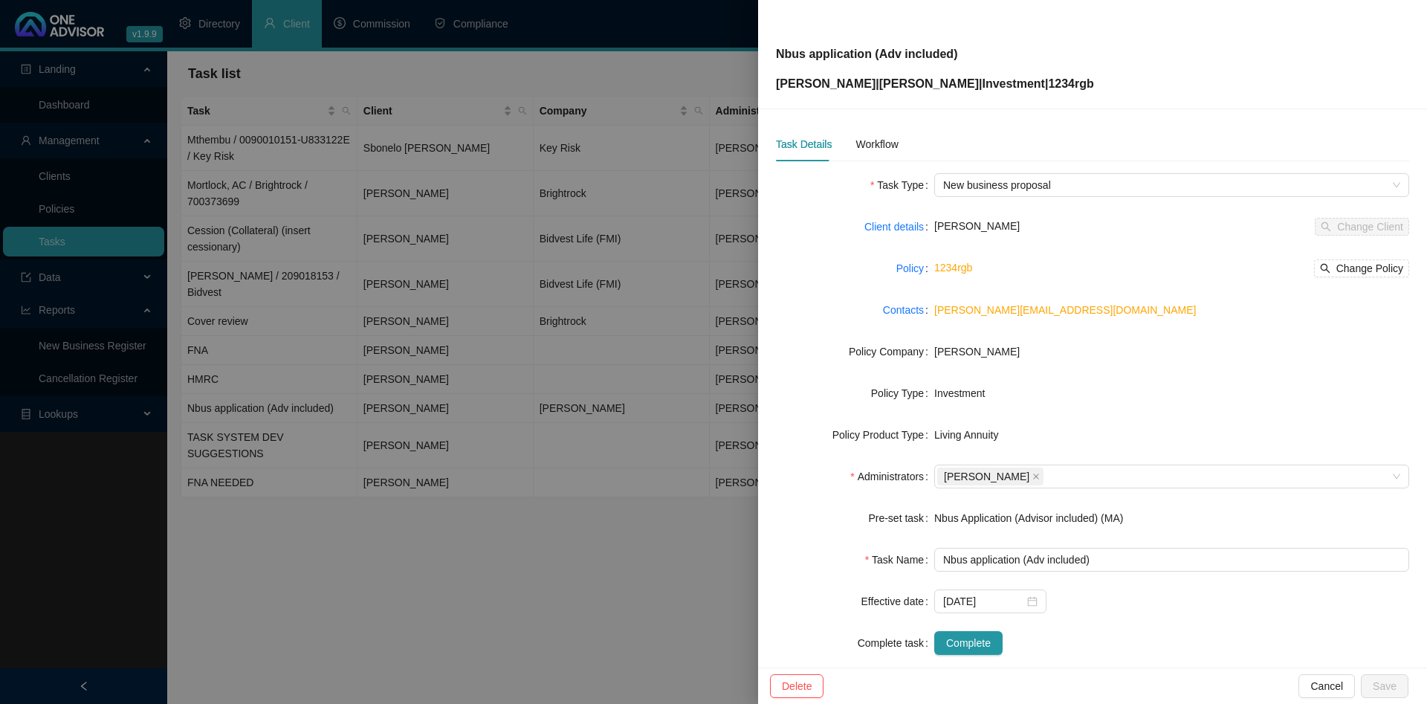
click at [456, 256] on div at bounding box center [713, 352] width 1427 height 704
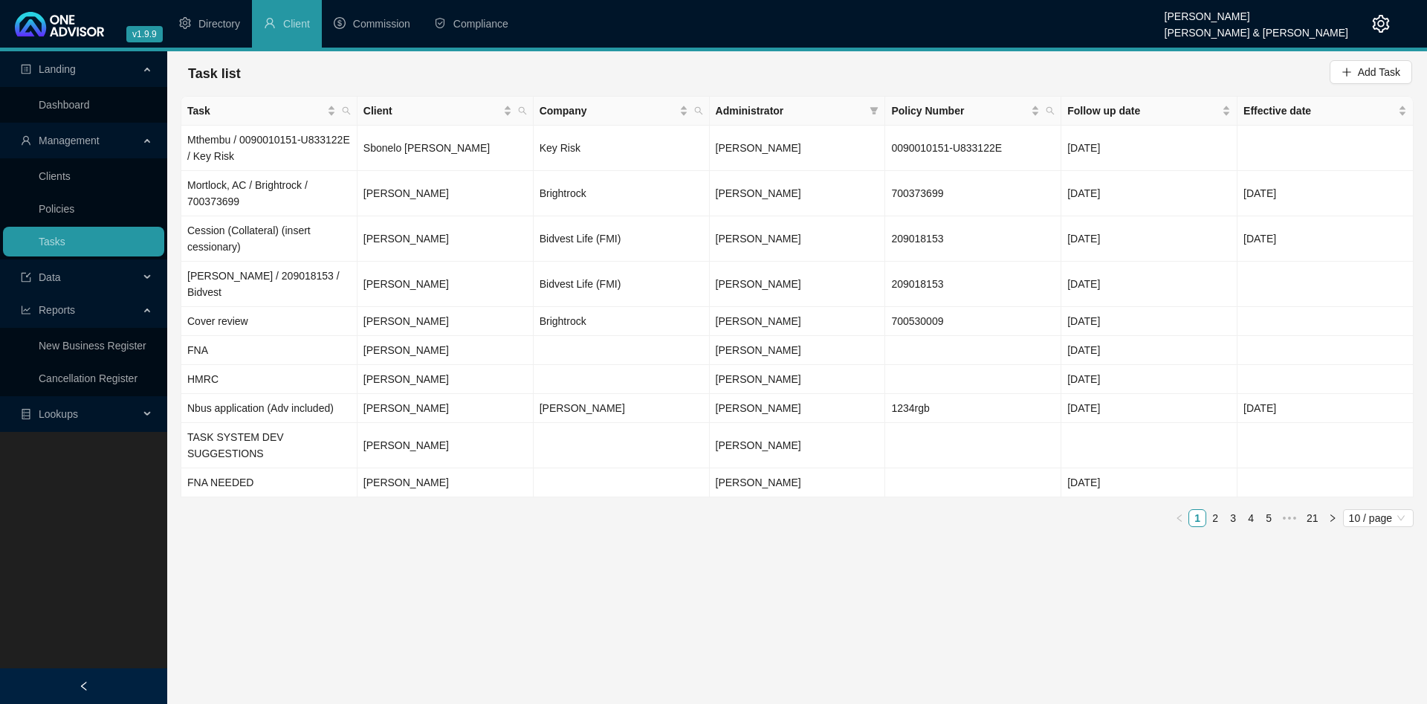
click at [684, 566] on main "Landing Dashboard Management Clients Policies Tasks Data Reports New Business R…" at bounding box center [713, 377] width 1427 height 653
click at [1246, 510] on link "4" at bounding box center [1251, 518] width 16 height 16
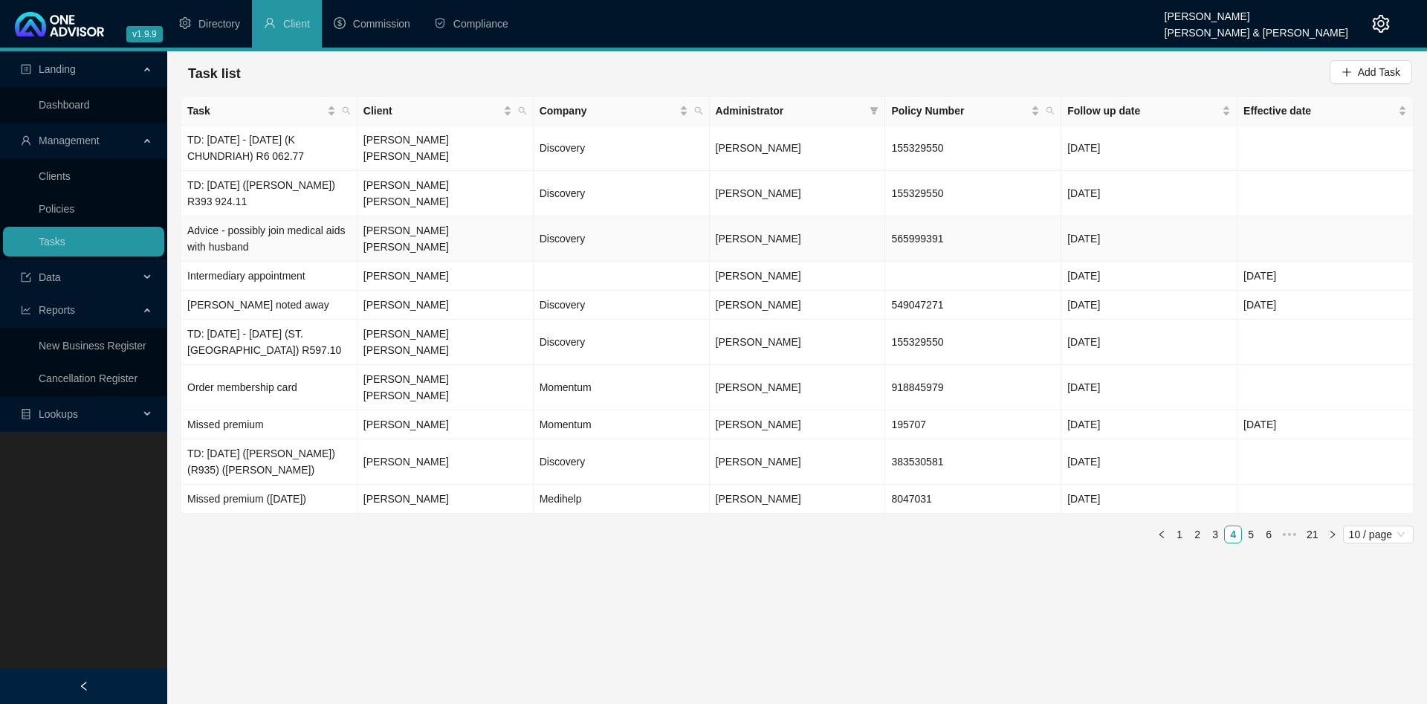
click at [311, 238] on td "Advice - possibly join medical aids with husband" at bounding box center [269, 238] width 176 height 45
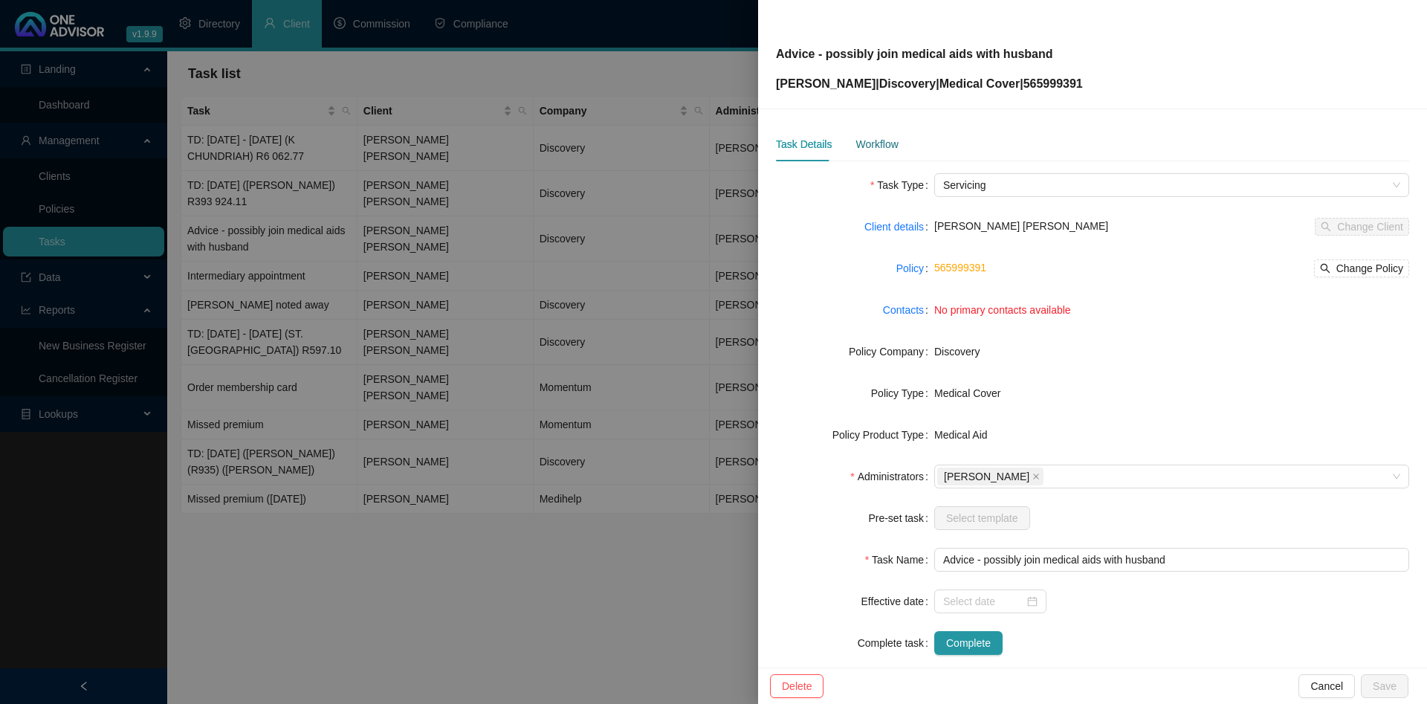
click at [878, 149] on div "Workflow" at bounding box center [876, 144] width 42 height 16
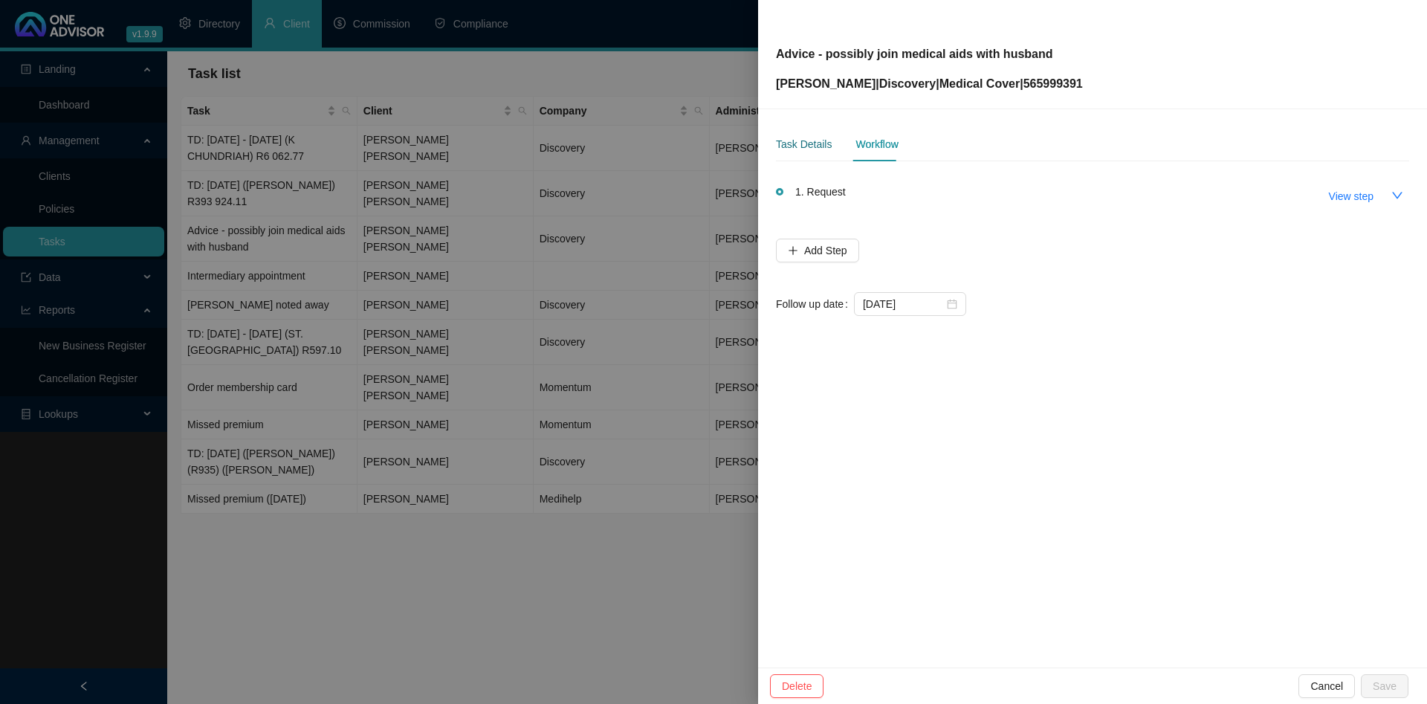
click at [807, 150] on div "Task Details" at bounding box center [804, 144] width 56 height 16
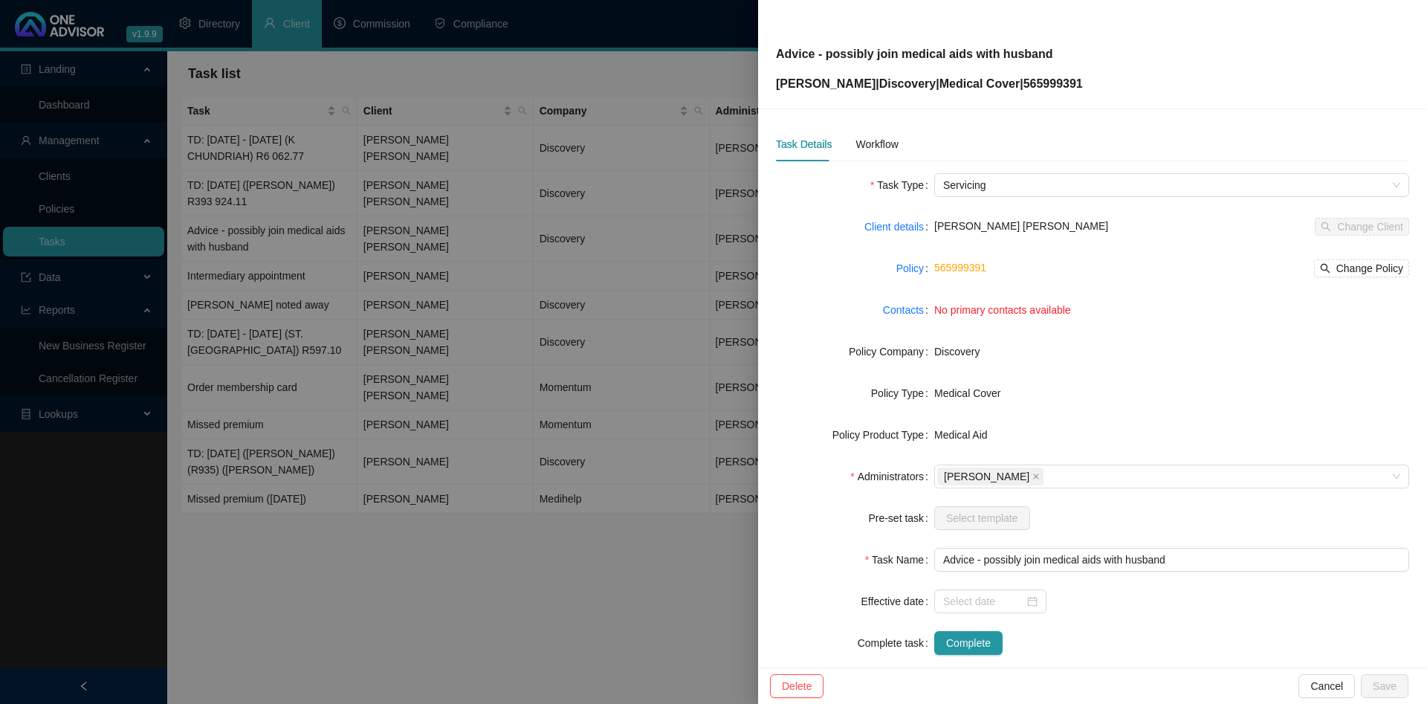
click at [440, 339] on div at bounding box center [713, 352] width 1427 height 704
